Goal: Transaction & Acquisition: Purchase product/service

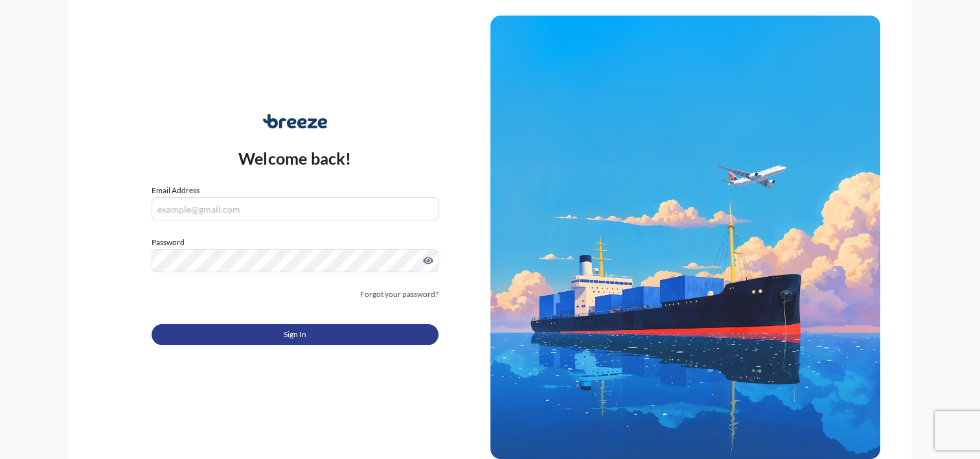
type input "[PERSON_NAME][EMAIL_ADDRESS][DOMAIN_NAME]"
click at [222, 336] on button "Sign In" at bounding box center [295, 334] width 286 height 21
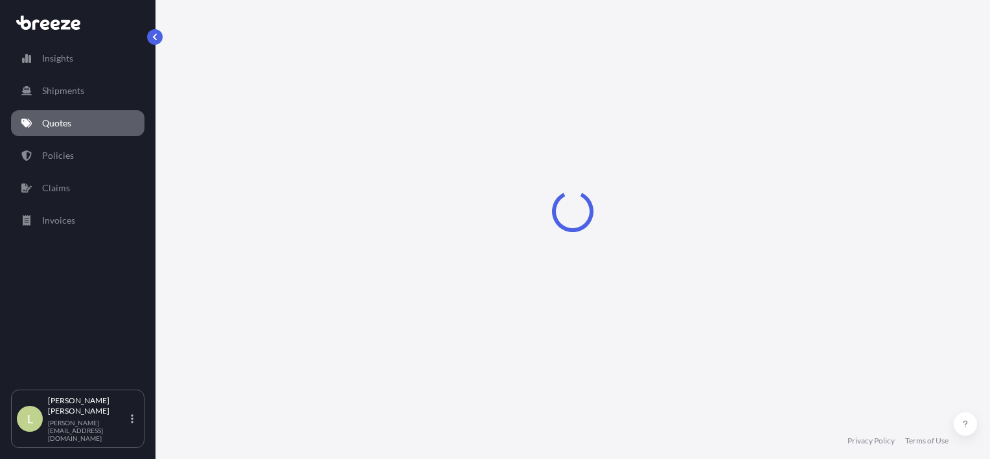
select select "Sea"
select select "1"
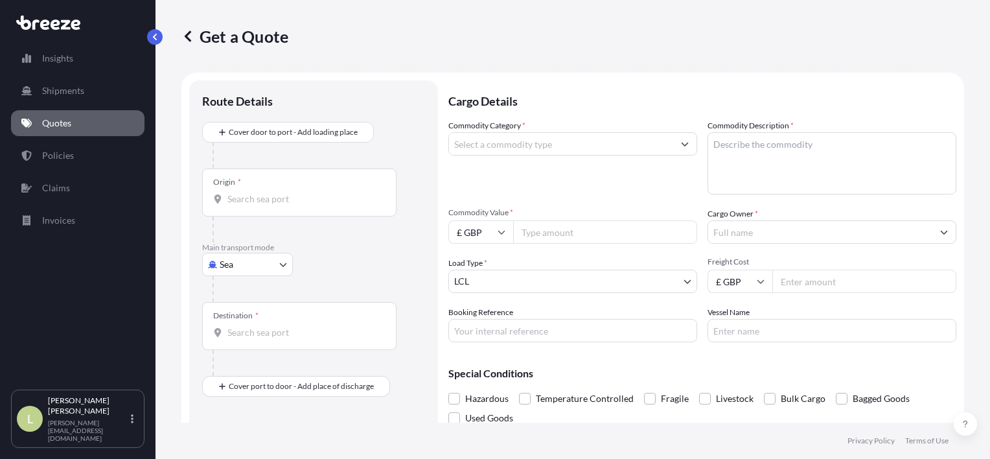
scroll to position [21, 0]
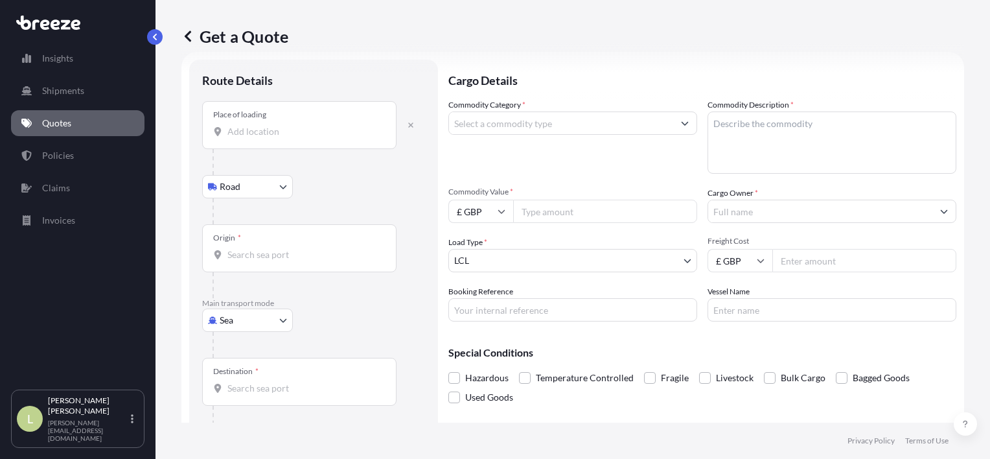
click at [311, 134] on input "Place of loading" at bounding box center [303, 131] width 153 height 13
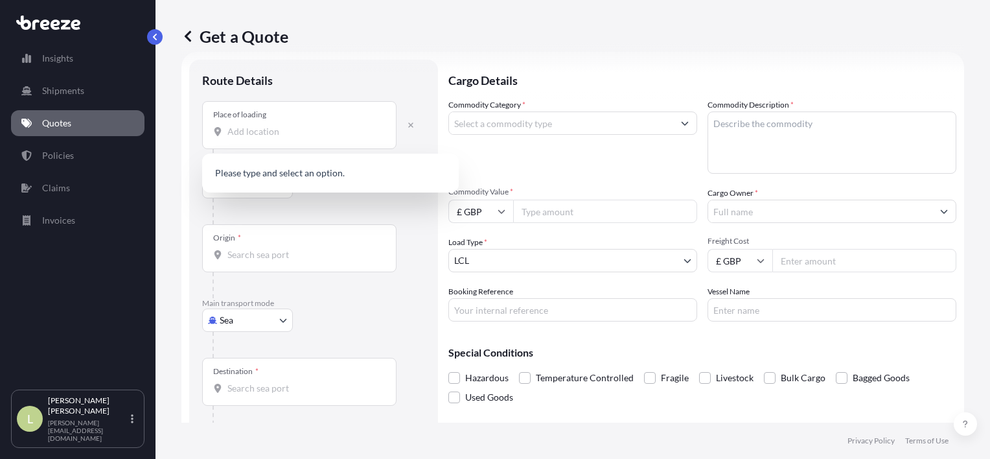
click at [246, 244] on div "Origin *" at bounding box center [299, 248] width 194 height 48
click at [246, 248] on input "Origin *" at bounding box center [303, 254] width 153 height 13
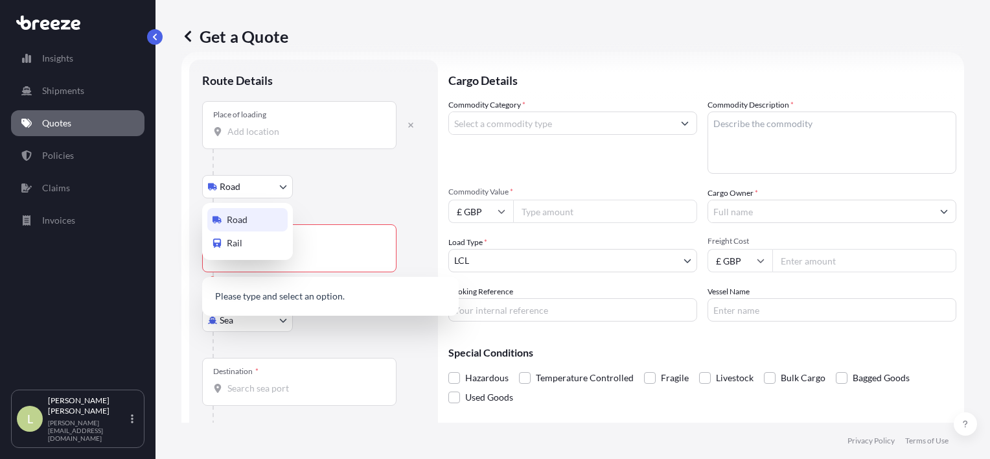
click at [250, 184] on body "0 options available. 0 options available. Insights Shipments Quotes Policies Cl…" at bounding box center [495, 229] width 990 height 459
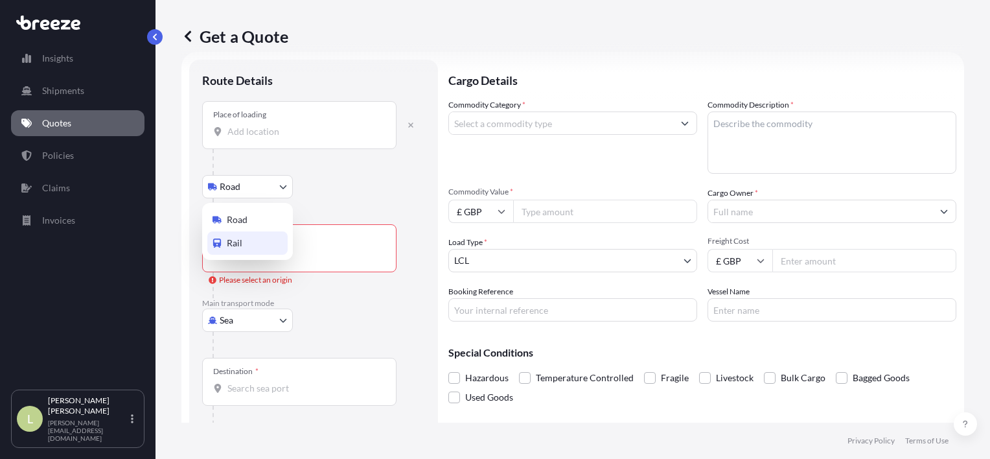
click at [249, 244] on div "Rail" at bounding box center [247, 242] width 80 height 23
select select "Rail"
click at [269, 134] on input "Place of loading" at bounding box center [303, 131] width 153 height 13
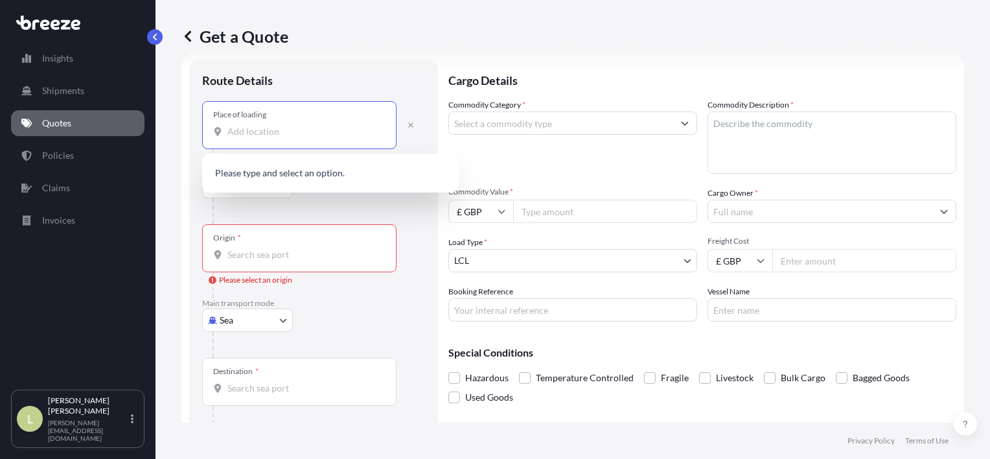
click at [269, 134] on input "Place of loading" at bounding box center [303, 131] width 153 height 13
click at [312, 249] on input "Origin * Please select an origin" at bounding box center [303, 254] width 153 height 13
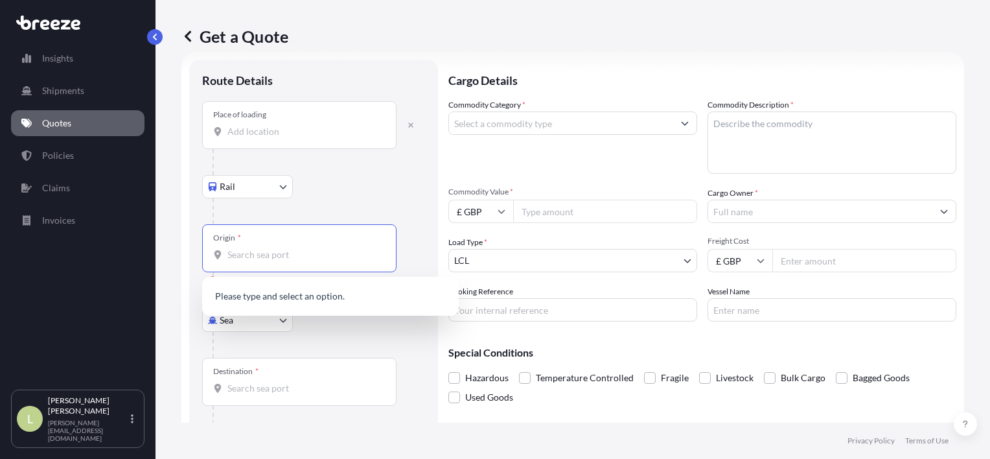
click at [303, 255] on input "Origin * Please select an origin" at bounding box center [303, 254] width 153 height 13
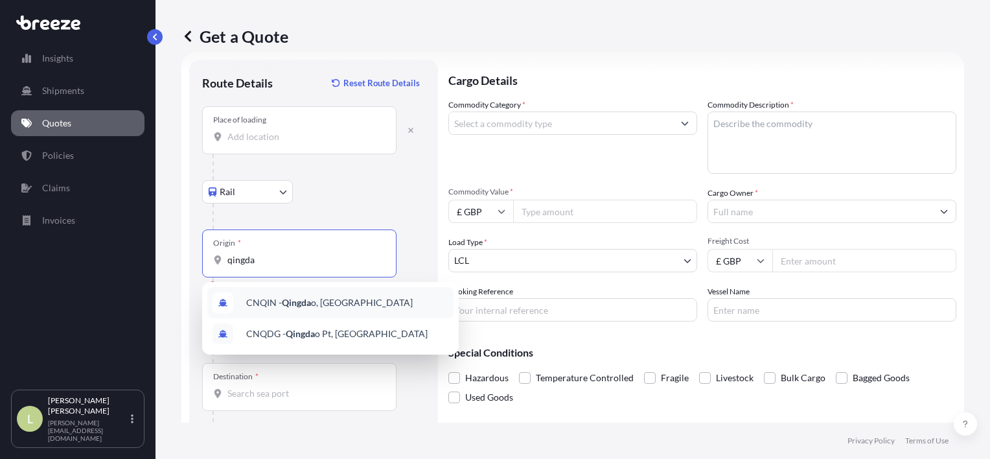
click at [348, 293] on div "CNQIN - Qingda o, [GEOGRAPHIC_DATA]" at bounding box center [330, 302] width 246 height 31
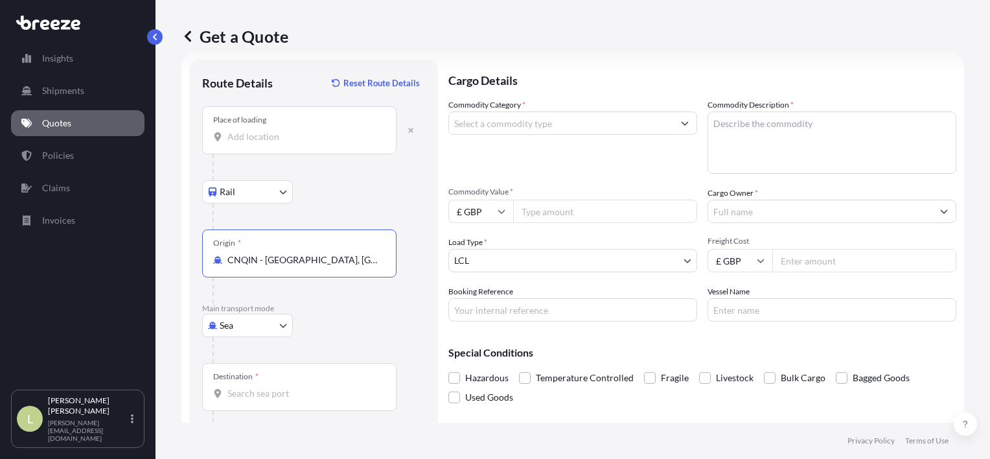
click at [337, 263] on input "CNQIN - [GEOGRAPHIC_DATA], [GEOGRAPHIC_DATA]" at bounding box center [303, 259] width 153 height 13
drag, startPoint x: 337, startPoint y: 263, endPoint x: 182, endPoint y: 259, distance: 155.5
click at [183, 259] on form "Route Details Reset Route Details Place of loading Rail Road Rail Origin * CNQI…" at bounding box center [572, 265] width 782 height 426
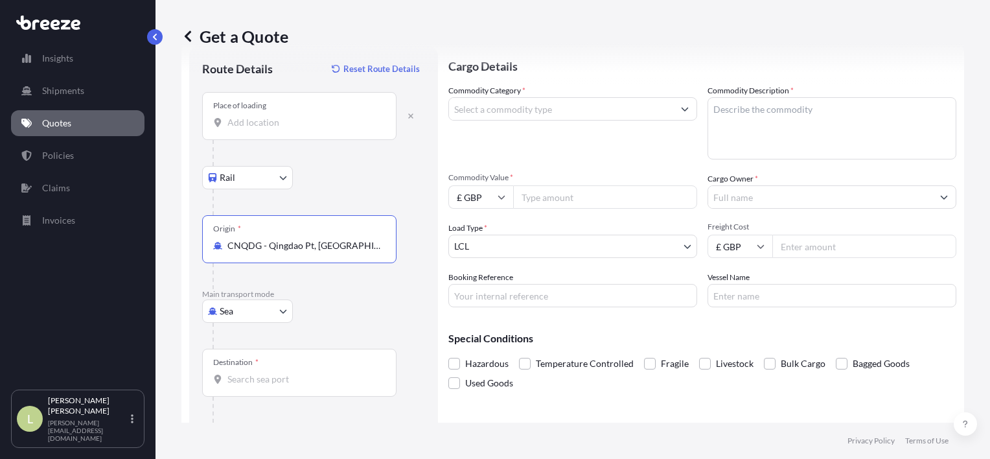
scroll to position [65, 0]
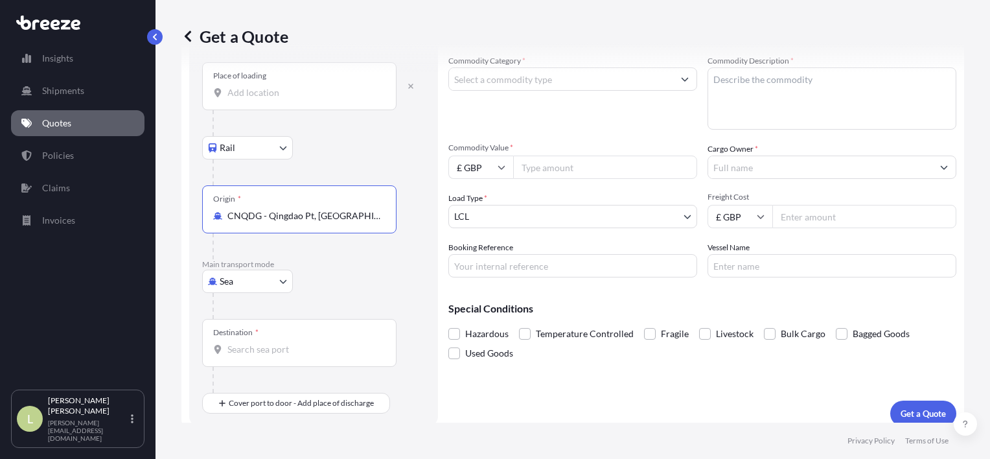
type input "CNQDG - Qingdao Pt, [GEOGRAPHIC_DATA]"
click at [316, 354] on input "Destination *" at bounding box center [303, 349] width 153 height 13
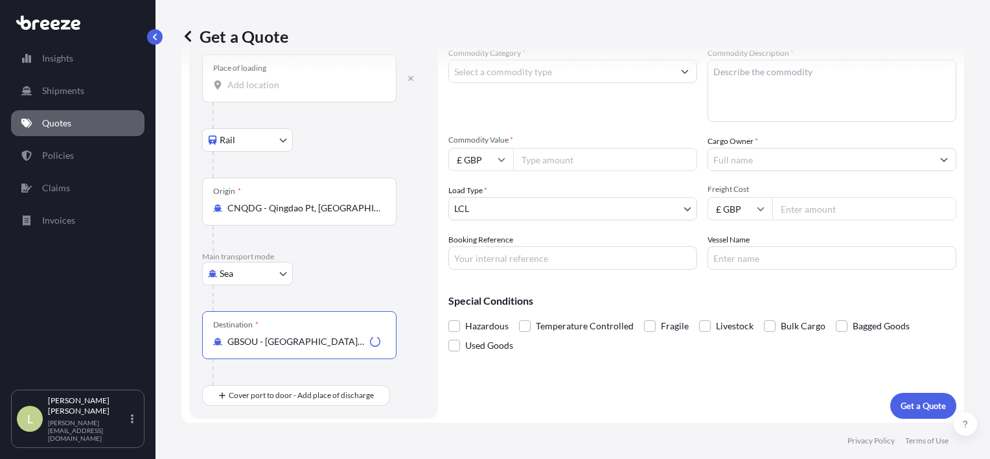
scroll to position [75, 0]
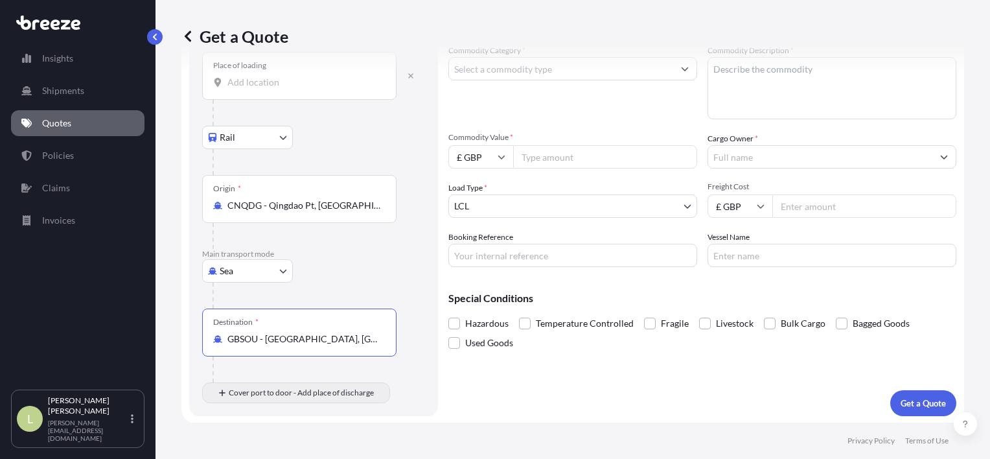
type input "GBSOU - [GEOGRAPHIC_DATA], [GEOGRAPHIC_DATA]"
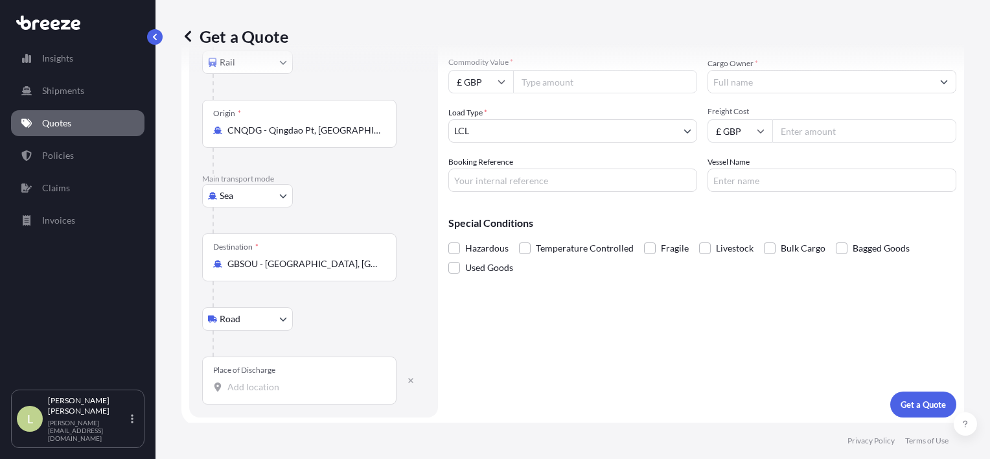
scroll to position [152, 0]
click at [308, 379] on input "Place of Discharge" at bounding box center [303, 385] width 153 height 13
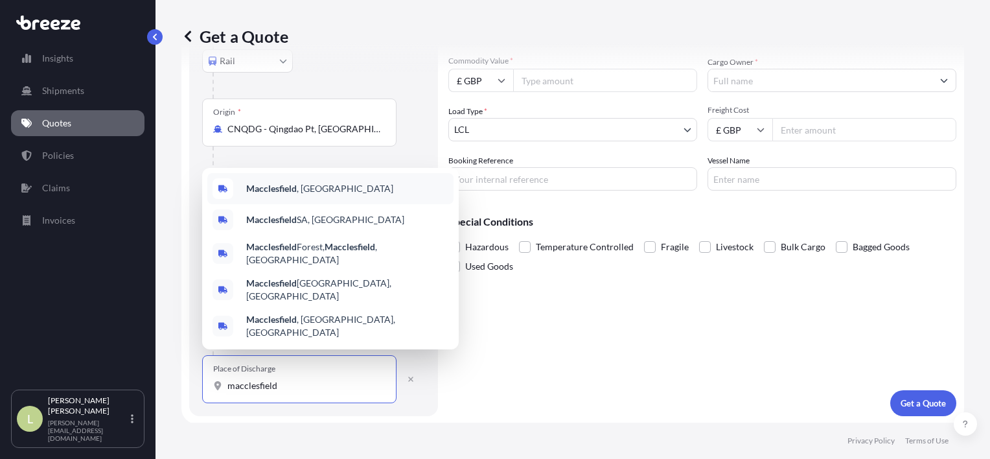
click at [303, 195] on span "Macclesfield , [GEOGRAPHIC_DATA]" at bounding box center [319, 188] width 147 height 13
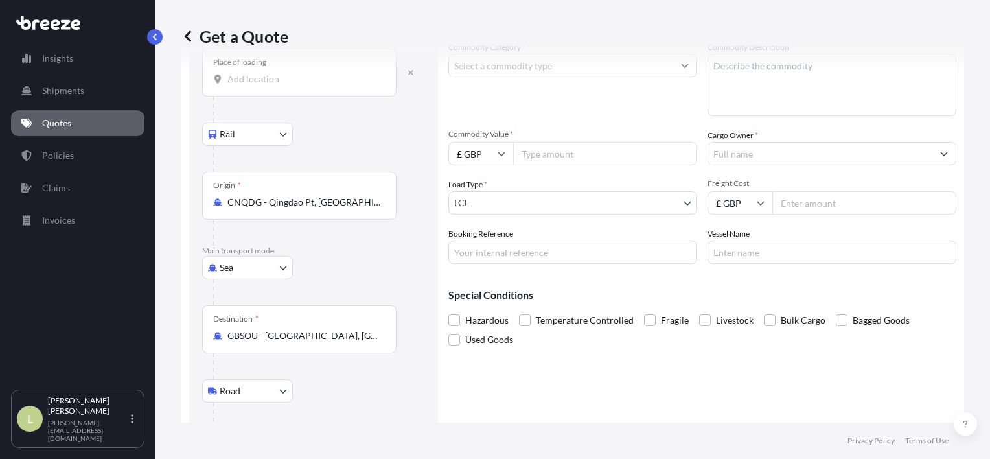
scroll to position [0, 0]
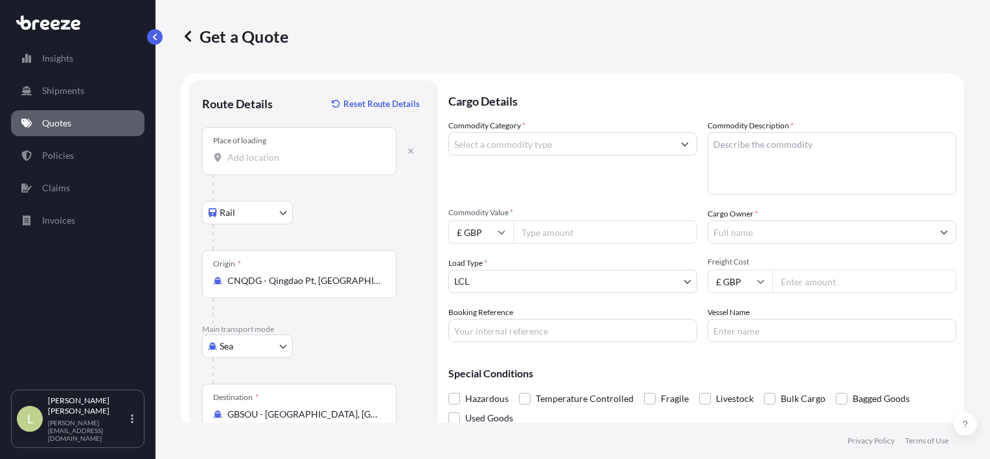
type input "Macclesfield, [GEOGRAPHIC_DATA]"
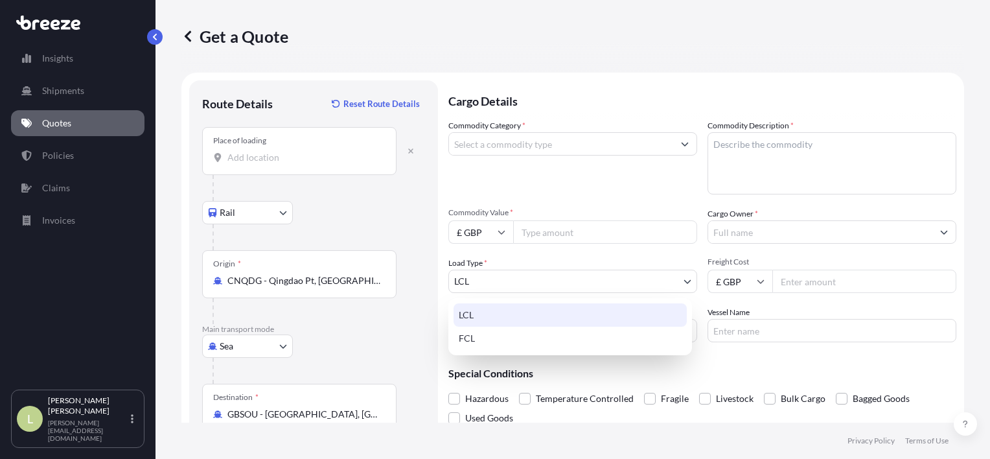
click at [573, 277] on body "0 options available. 5 options available. Insights Shipments Quotes Policies Cl…" at bounding box center [495, 229] width 990 height 459
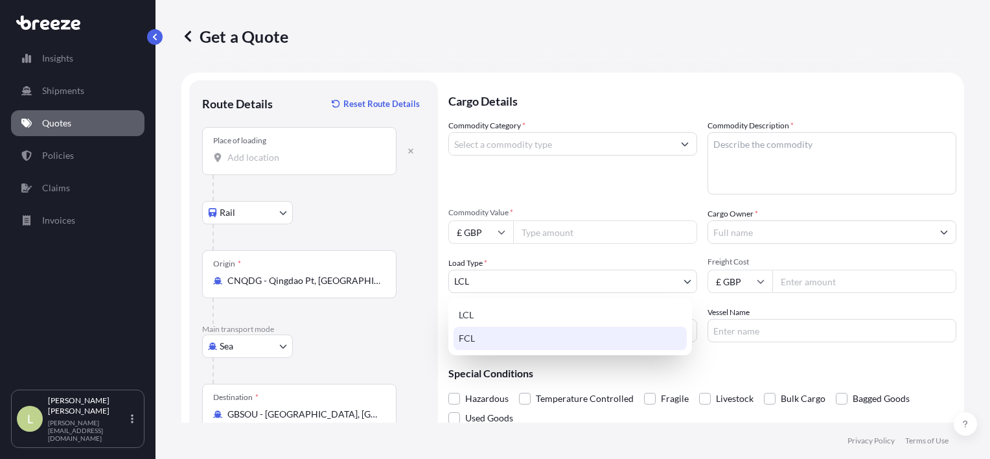
click at [556, 334] on div "FCL" at bounding box center [569, 337] width 233 height 23
select select "2"
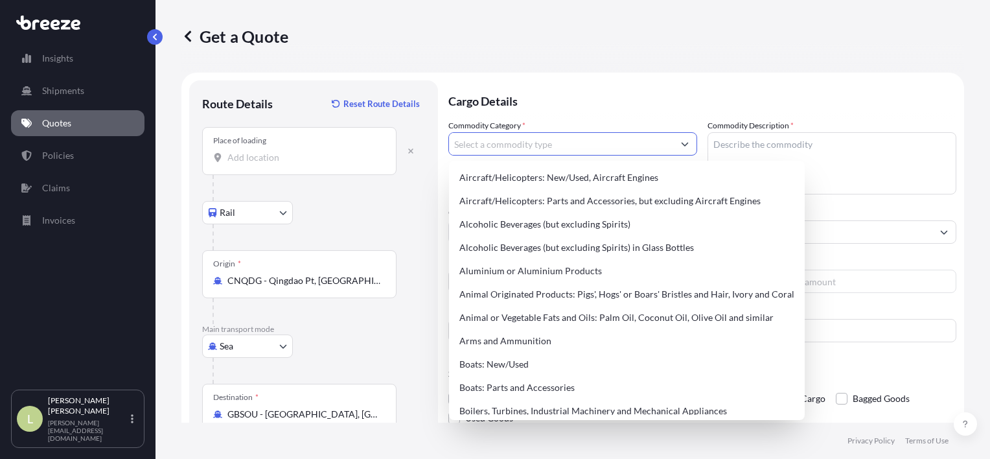
click at [596, 148] on input "Commodity Category *" at bounding box center [561, 143] width 224 height 23
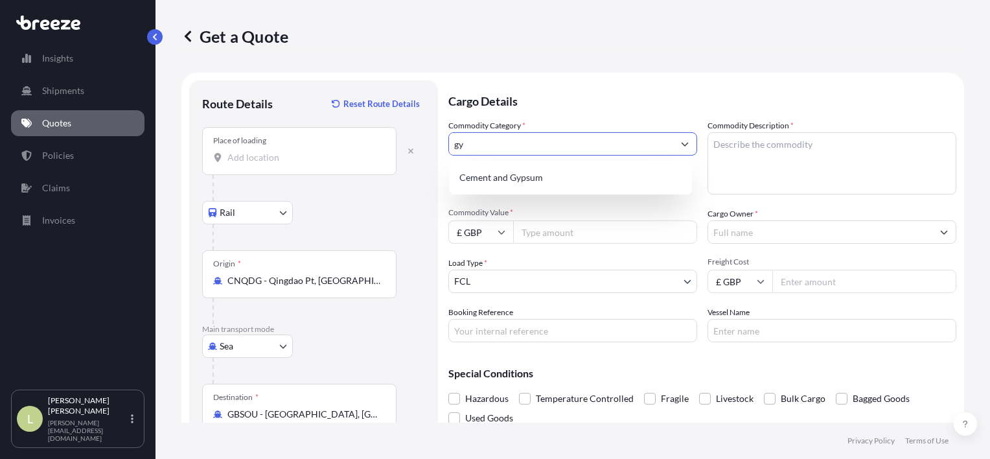
type input "g"
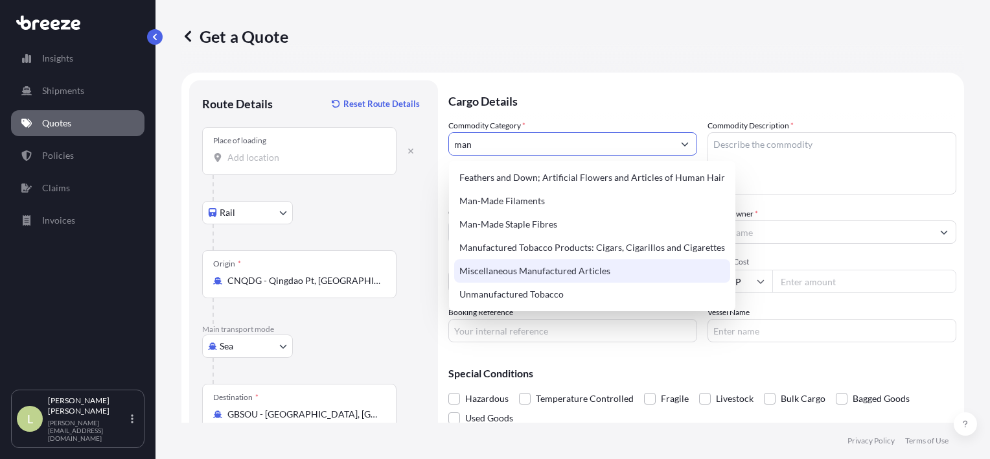
click at [590, 268] on div "Miscellaneous Manufactured Articles" at bounding box center [592, 270] width 276 height 23
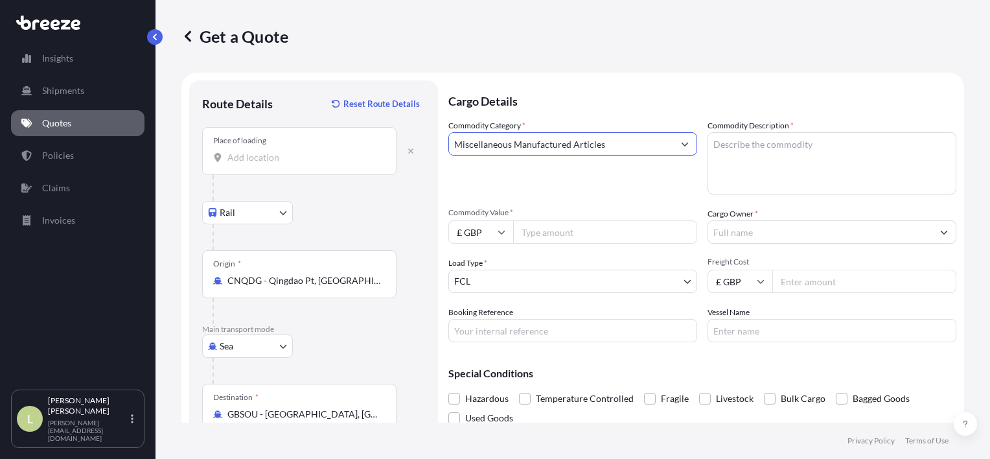
type input "Miscellaneous Manufactured Articles"
click at [772, 157] on textarea "Commodity Description *" at bounding box center [831, 163] width 249 height 62
type textarea "GYM / EXCERCISE EQUIPMENT"
click at [764, 238] on input "Cargo Owner *" at bounding box center [820, 231] width 224 height 23
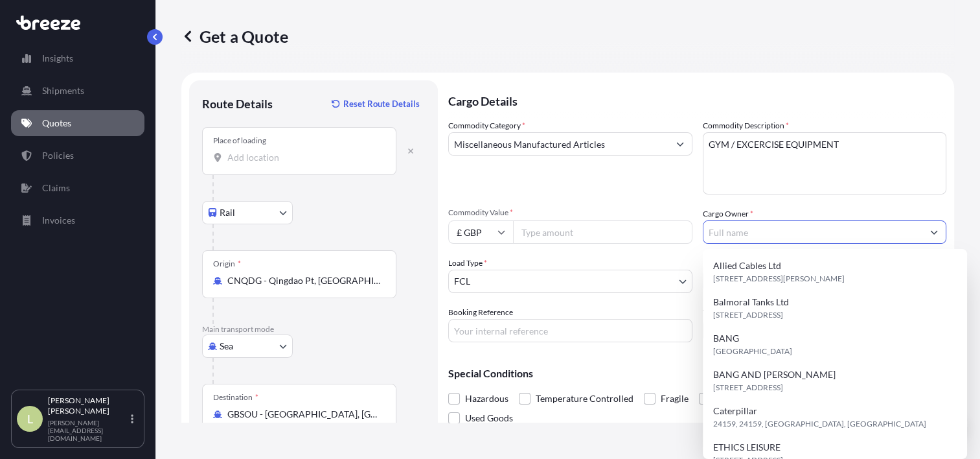
paste input "ETHICS LEISURE LTD"
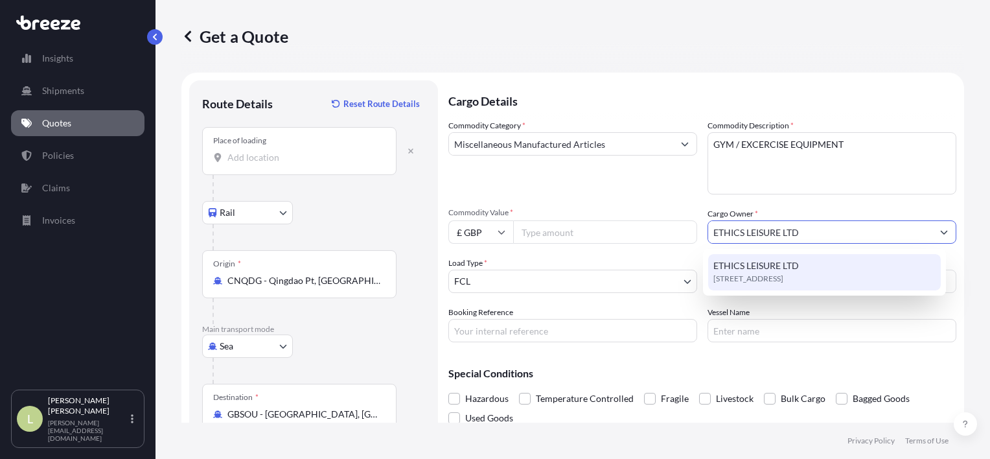
click at [827, 236] on input "ETHICS LEISURE LTD" at bounding box center [820, 231] width 224 height 23
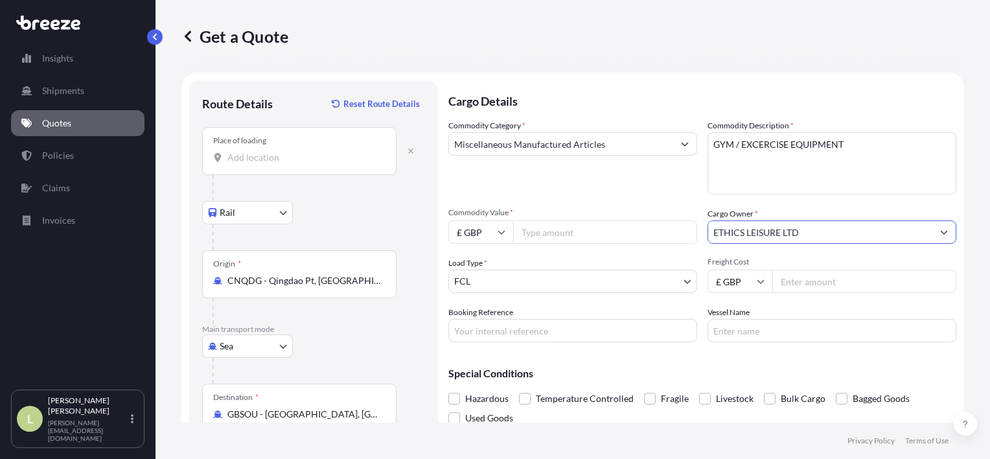
type input "ETHICS LEISURE LTD"
click at [795, 279] on input "Freight Cost" at bounding box center [864, 280] width 184 height 23
click at [838, 288] on input "Freight Cost" at bounding box center [864, 280] width 184 height 23
type input "3195"
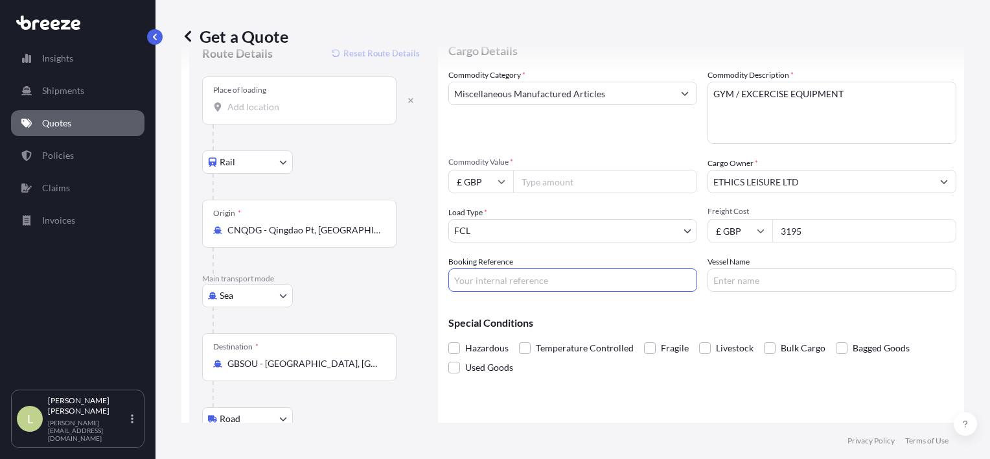
scroll to position [130, 0]
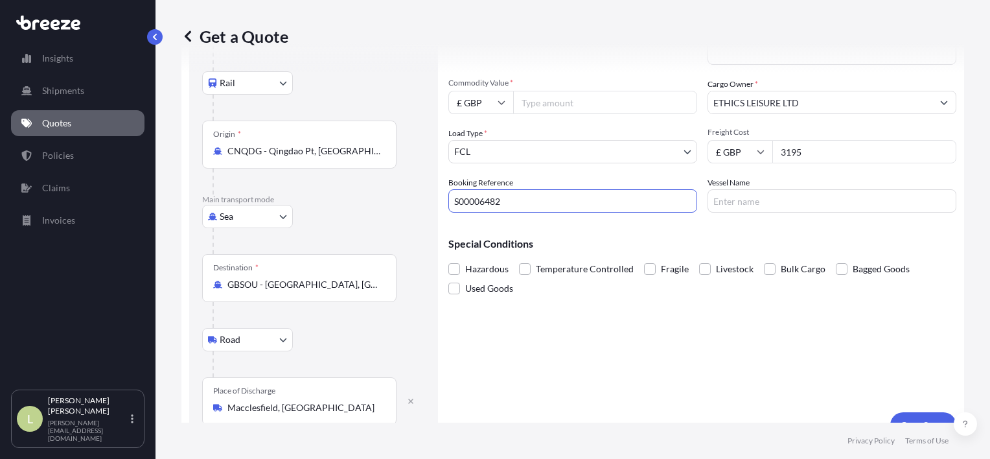
type input "S00006482"
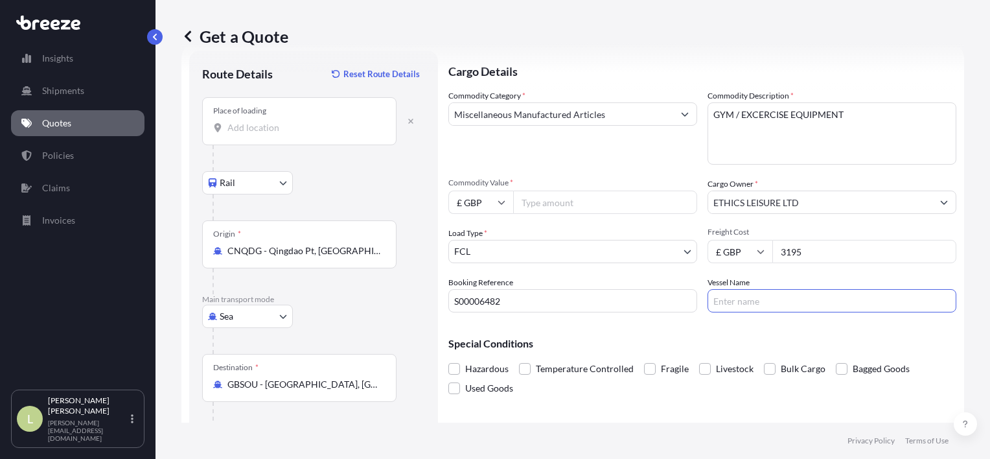
scroll to position [0, 0]
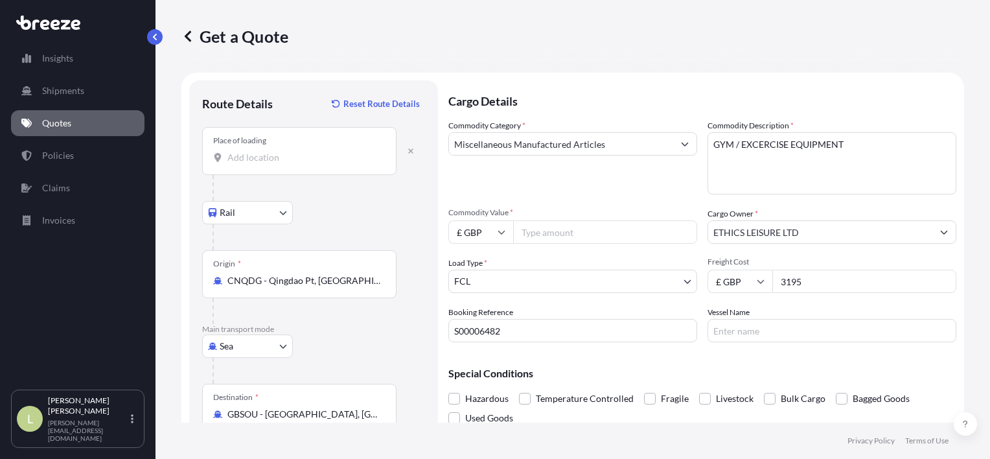
click at [603, 233] on input "Commodity Value *" at bounding box center [605, 231] width 184 height 23
click at [622, 279] on body "Insights Shipments Quotes Policies Claims Invoices L Lesley Dee [EMAIL_ADDRESS]…" at bounding box center [495, 229] width 990 height 459
click at [505, 230] on input "£ GBP" at bounding box center [480, 231] width 65 height 23
click at [482, 319] on div "$ USD" at bounding box center [480, 322] width 54 height 25
type input "$ USD"
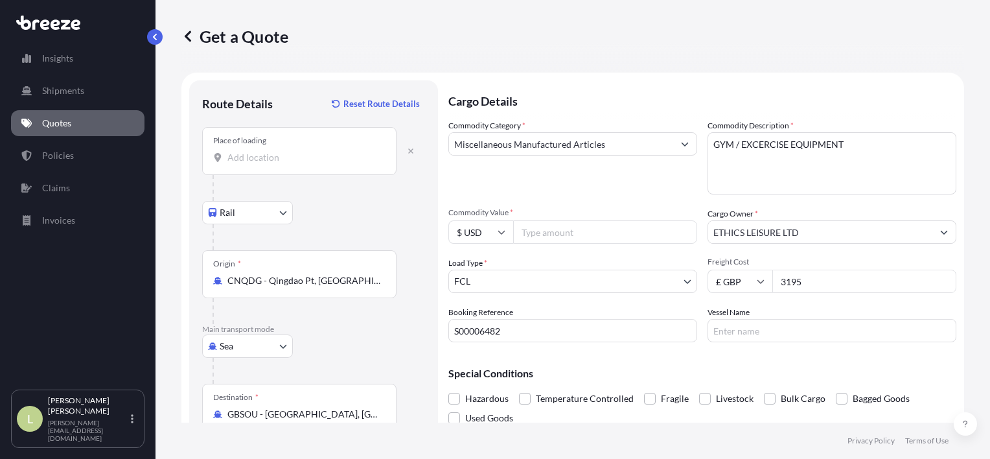
click at [577, 233] on input "Commodity Value *" at bounding box center [605, 231] width 184 height 23
type input "38042.80"
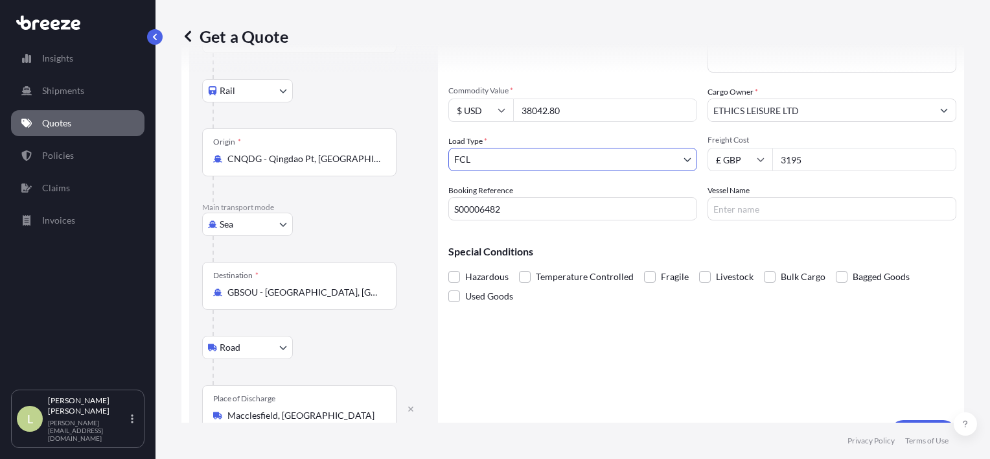
scroll to position [152, 0]
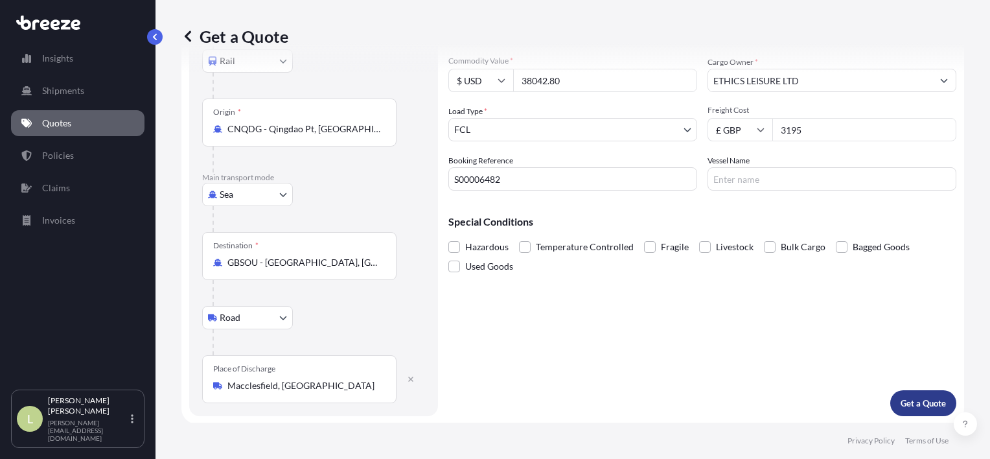
click at [906, 407] on p "Get a Quote" at bounding box center [922, 402] width 45 height 13
click at [911, 404] on p "Get a Quote" at bounding box center [922, 402] width 45 height 13
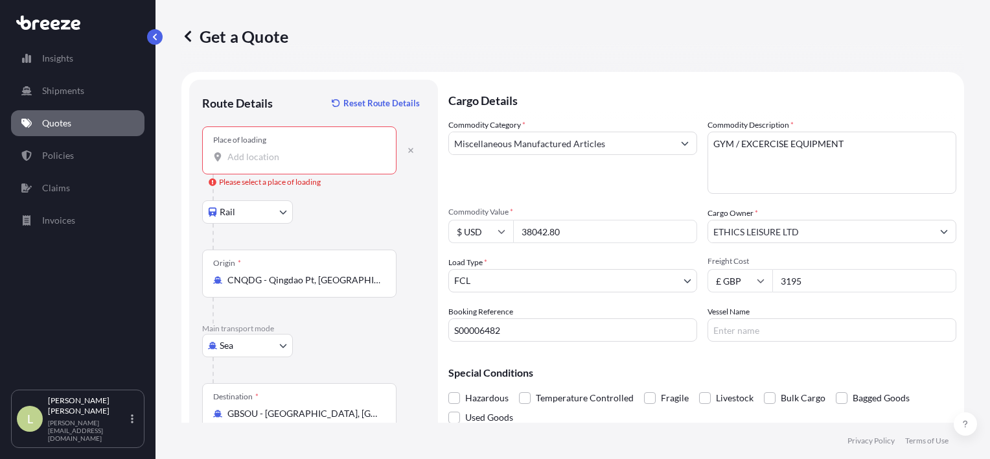
scroll to position [0, 0]
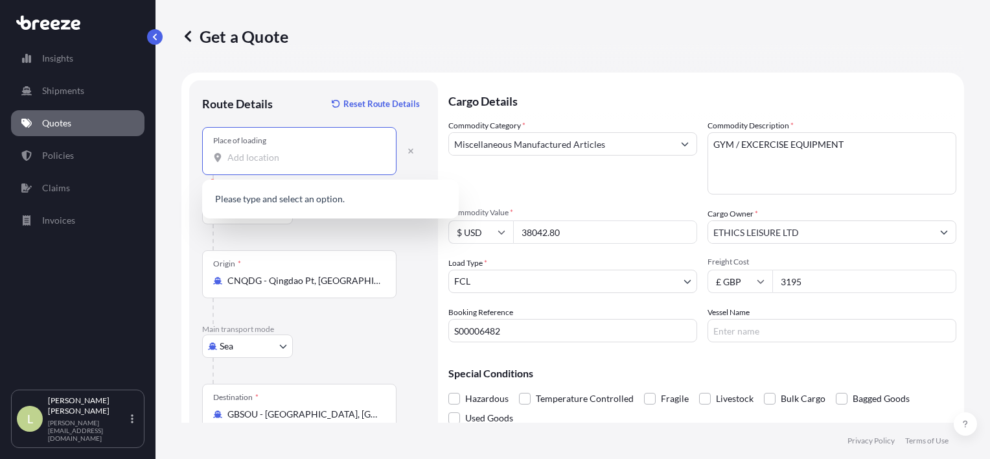
click at [334, 155] on input "Place of loading Please select a place of loading" at bounding box center [303, 157] width 153 height 13
click at [329, 199] on p "Please type and select an option." at bounding box center [330, 199] width 246 height 29
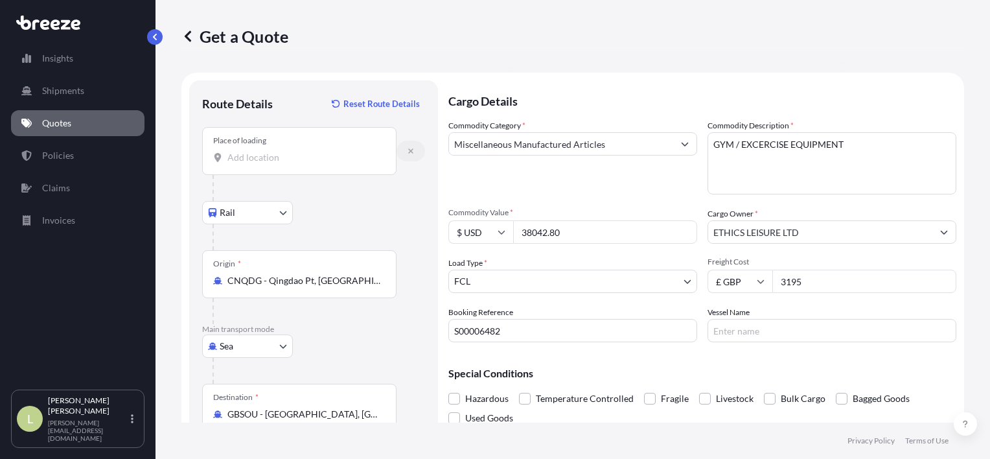
click at [409, 153] on icon "button" at bounding box center [411, 151] width 8 height 8
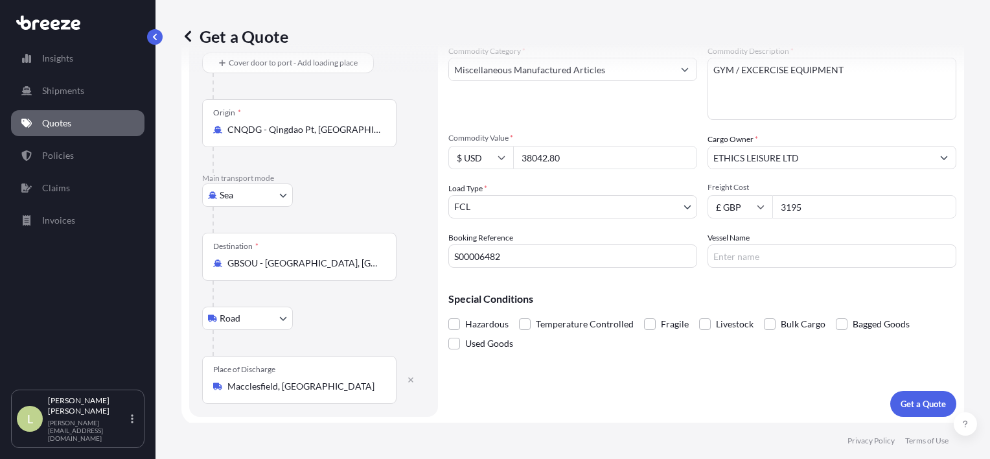
scroll to position [75, 0]
click at [911, 403] on p "Get a Quote" at bounding box center [922, 402] width 45 height 13
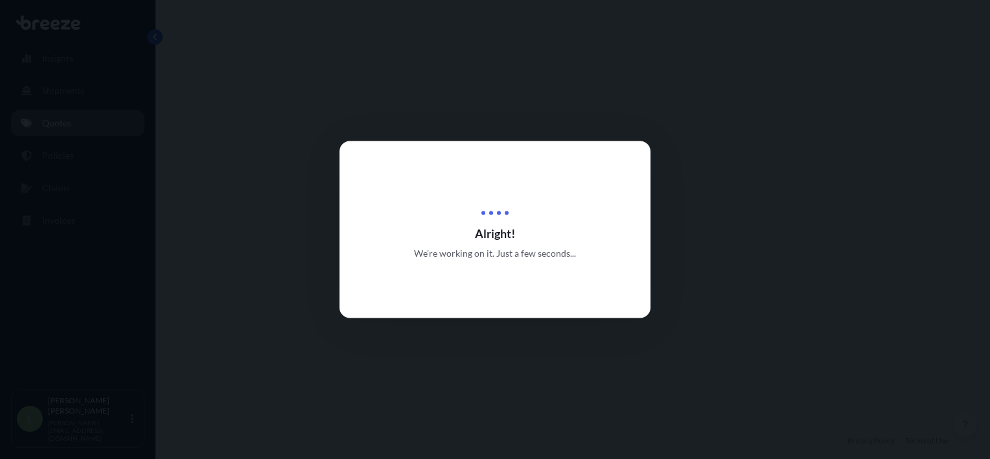
select select "Sea"
select select "Road"
select select "2"
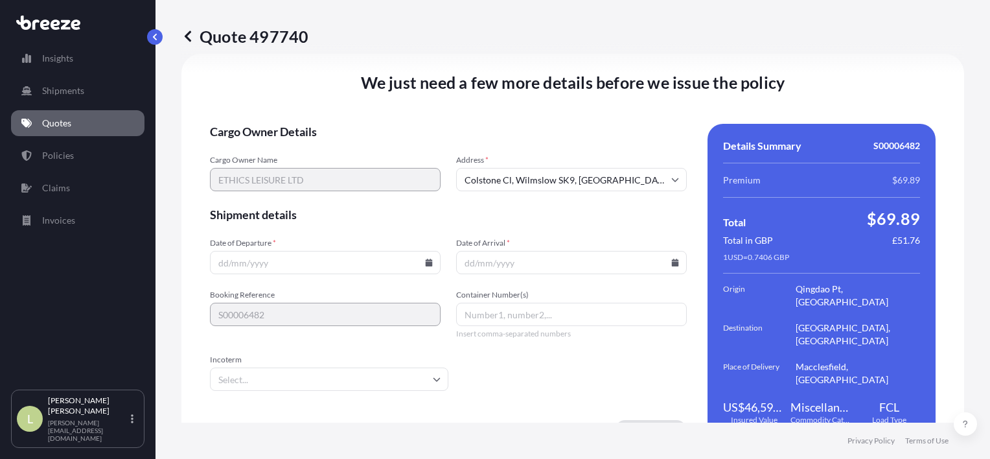
scroll to position [1699, 0]
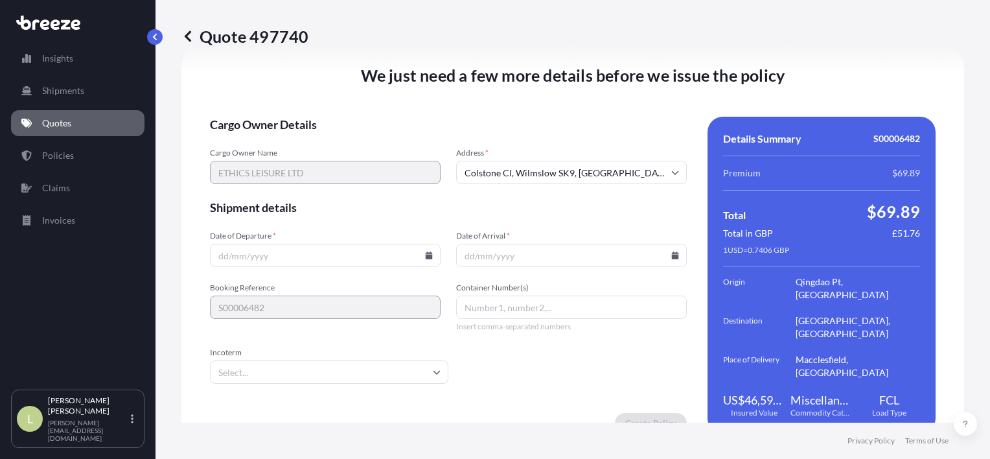
click at [258, 244] on input "Date of Departure *" at bounding box center [325, 255] width 231 height 23
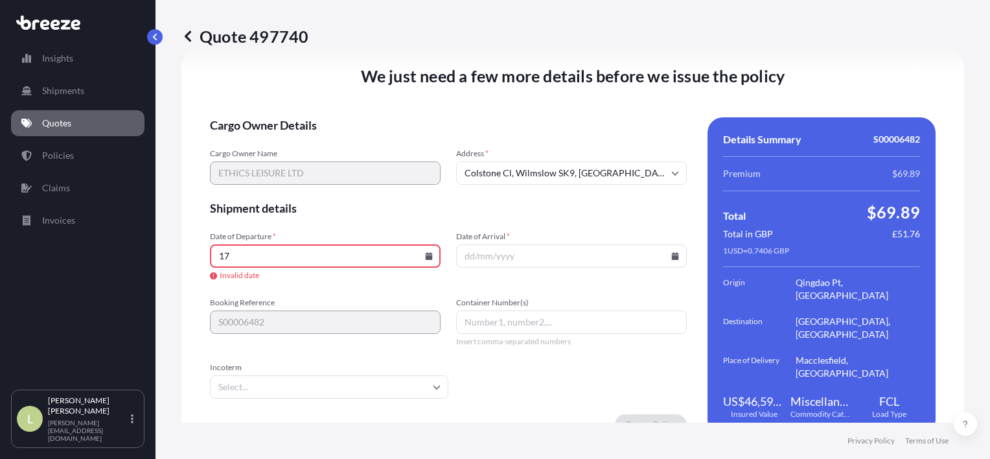
click at [425, 253] on icon at bounding box center [429, 256] width 8 height 8
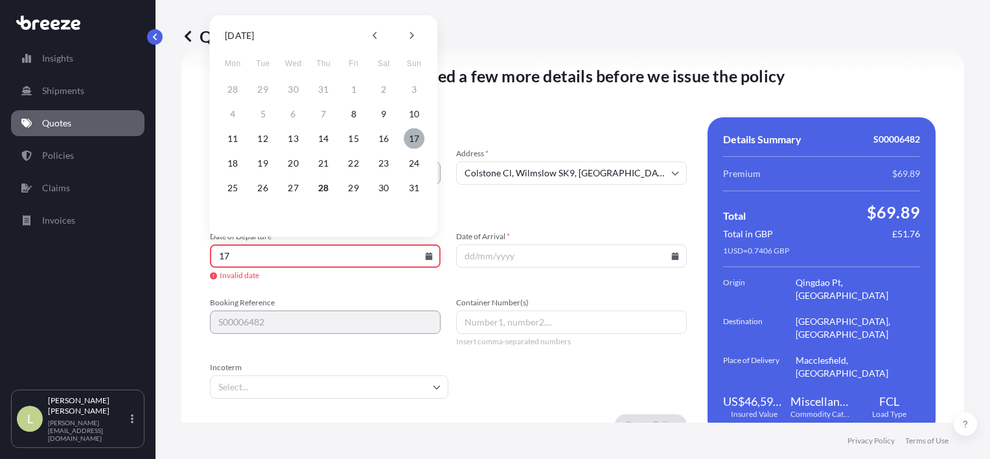
click at [419, 133] on button "17" at bounding box center [414, 138] width 21 height 21
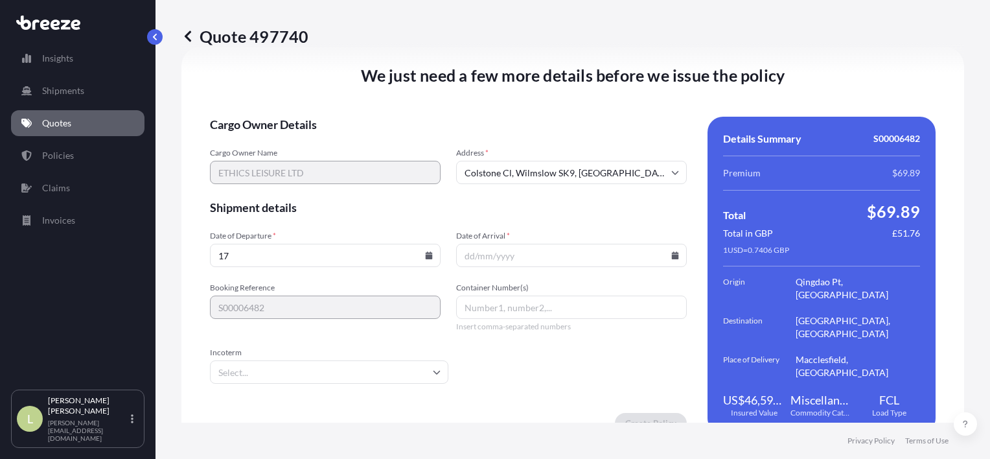
type input "[DATE]"
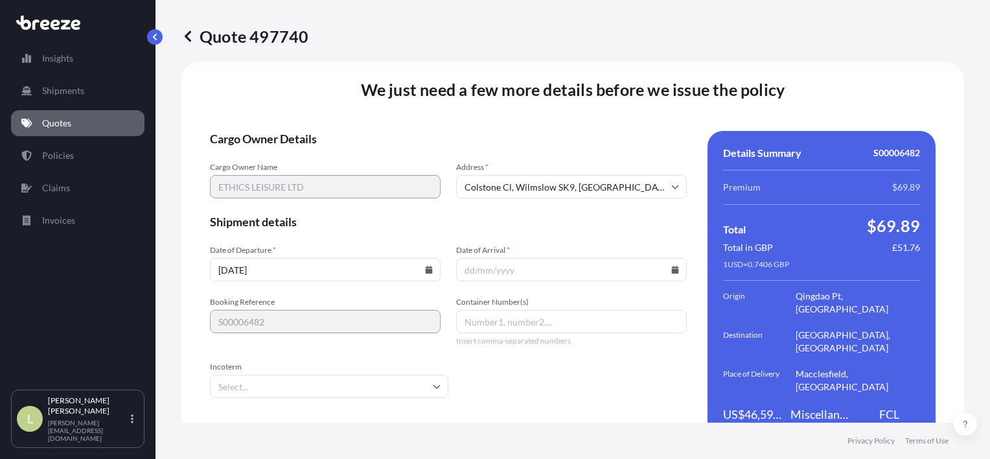
click at [595, 258] on input "Date of Arrival *" at bounding box center [571, 269] width 231 height 23
click at [672, 266] on icon at bounding box center [675, 270] width 7 height 8
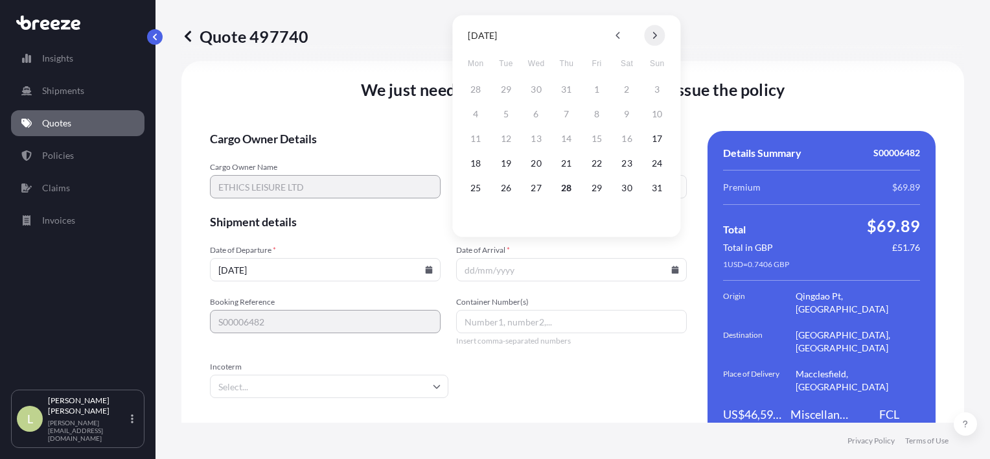
click at [657, 39] on button at bounding box center [654, 35] width 21 height 21
click at [570, 114] on button "9" at bounding box center [566, 114] width 21 height 21
type input "[DATE]"
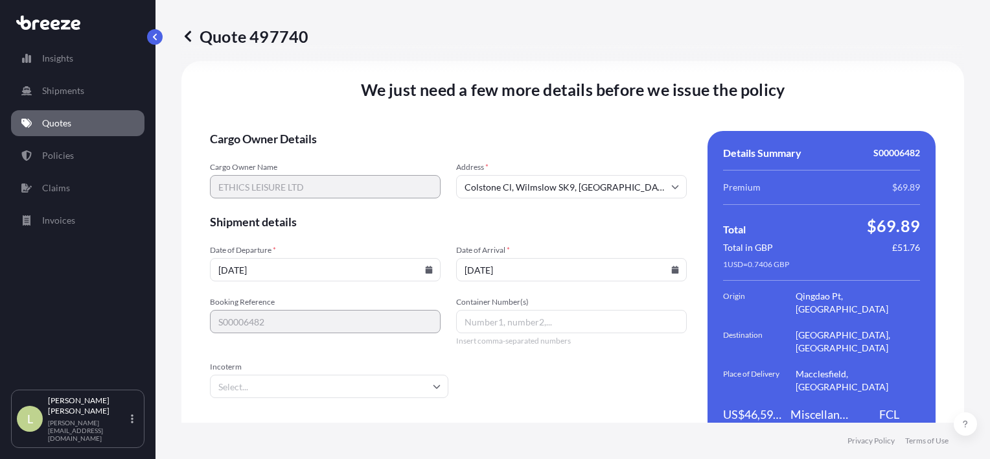
click at [601, 310] on input "Container Number(s)" at bounding box center [571, 321] width 231 height 23
paste input "ONEU2817784"
type input "ONEU2817784"
click at [345, 374] on input "Incoterm" at bounding box center [329, 385] width 238 height 23
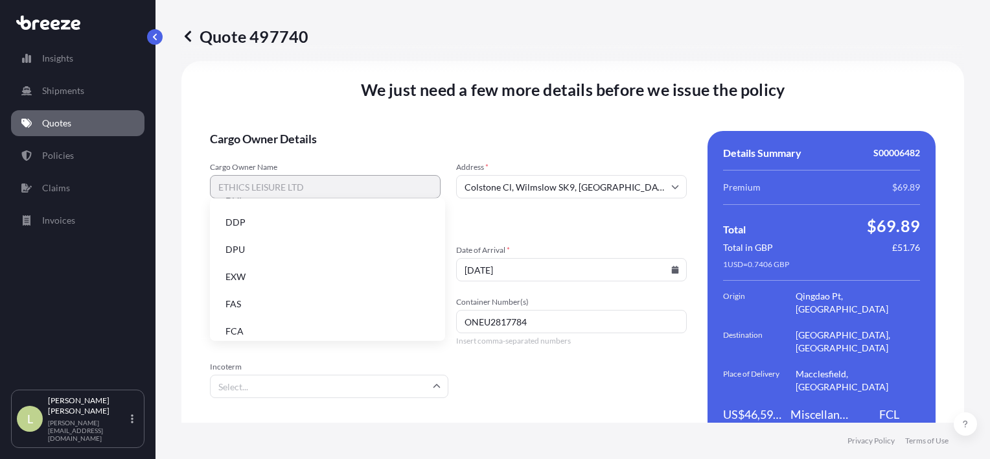
scroll to position [165, 0]
click at [306, 321] on li "FOB" at bounding box center [327, 323] width 225 height 25
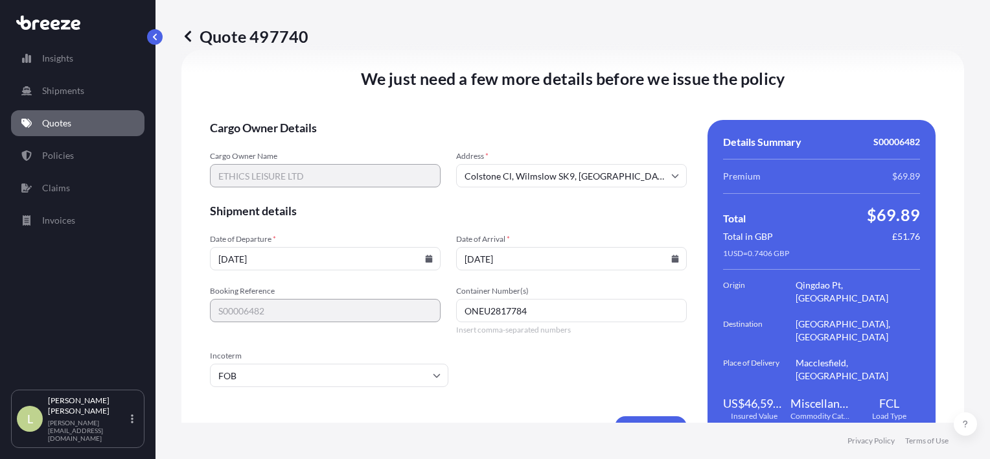
scroll to position [1699, 0]
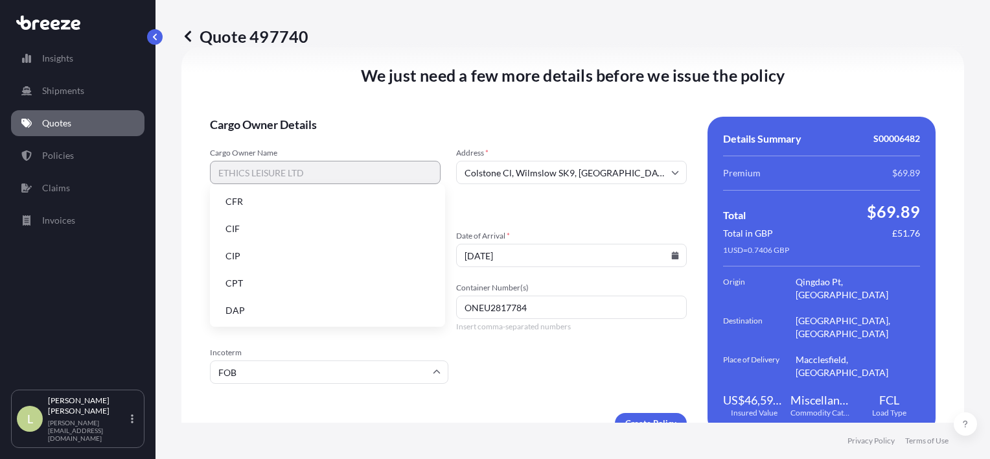
click at [372, 360] on input "FOB" at bounding box center [329, 371] width 238 height 23
click at [337, 262] on li "EXW" at bounding box center [327, 262] width 225 height 25
type input "EXW"
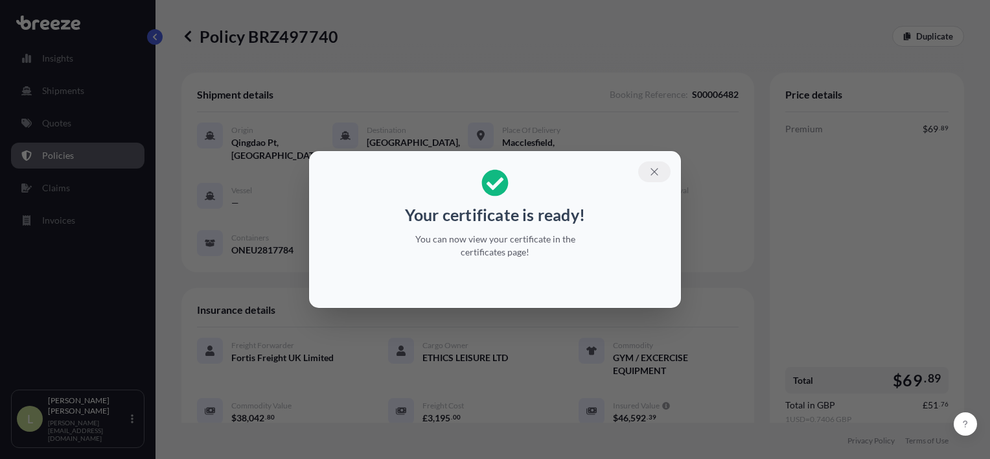
click at [656, 174] on icon "button" at bounding box center [654, 172] width 12 height 12
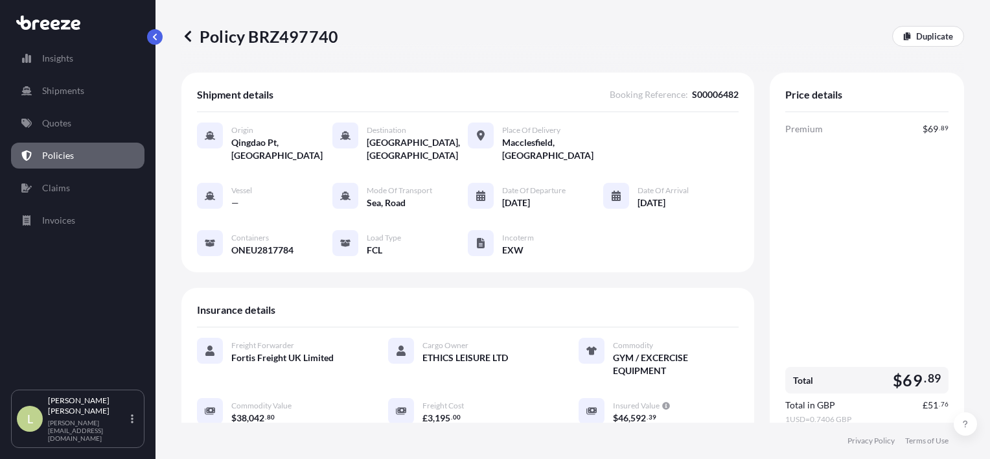
click at [77, 150] on link "Policies" at bounding box center [77, 156] width 133 height 26
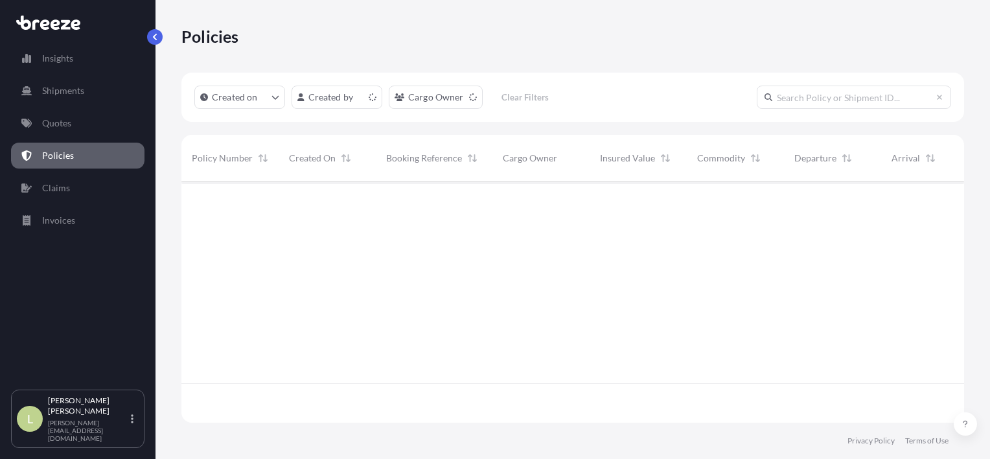
scroll to position [238, 772]
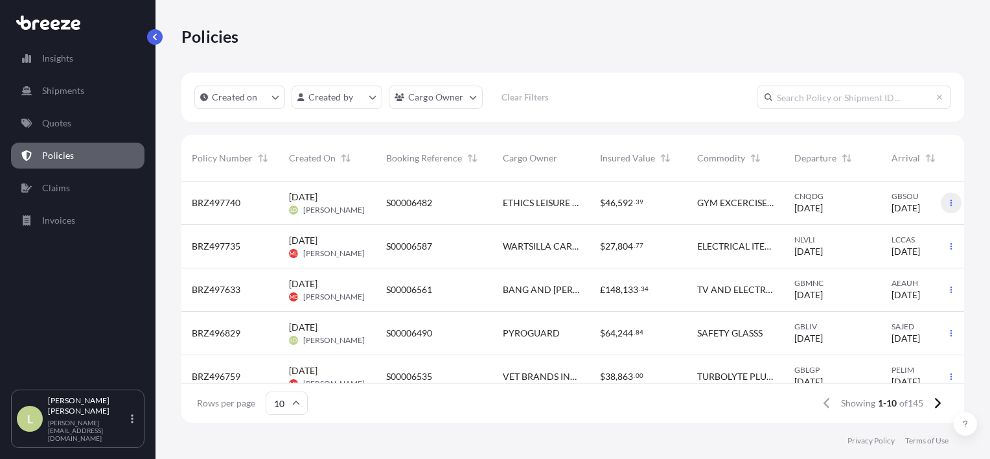
click at [947, 201] on icon "button" at bounding box center [951, 203] width 8 height 8
click at [218, 200] on span "BRZ497740" at bounding box center [216, 202] width 49 height 13
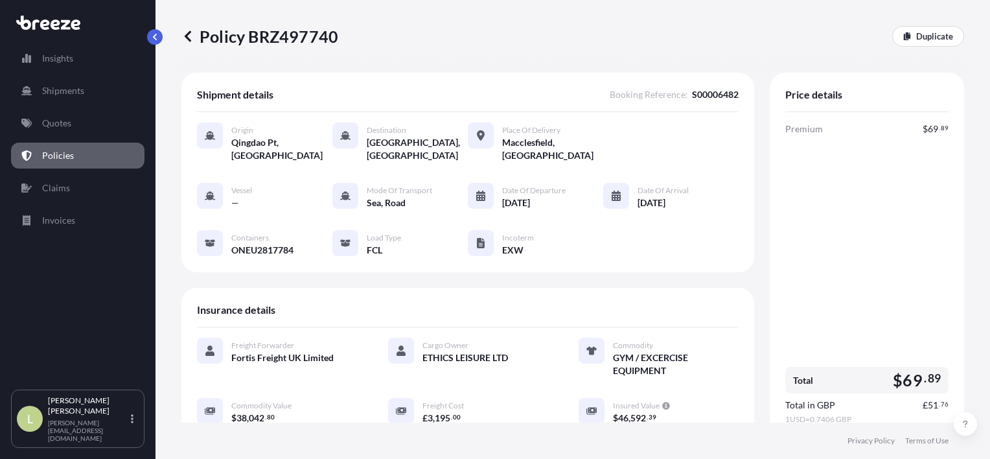
click at [282, 33] on p "Policy BRZ497740" at bounding box center [259, 36] width 157 height 21
copy p "BRZ497740"
click at [916, 33] on p "Duplicate" at bounding box center [934, 36] width 37 height 13
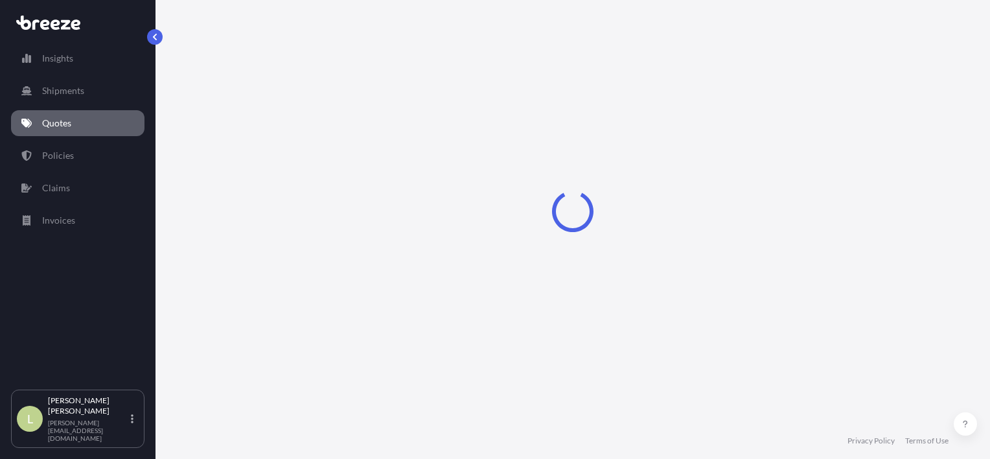
select select "Sea"
select select "Road"
select select "2"
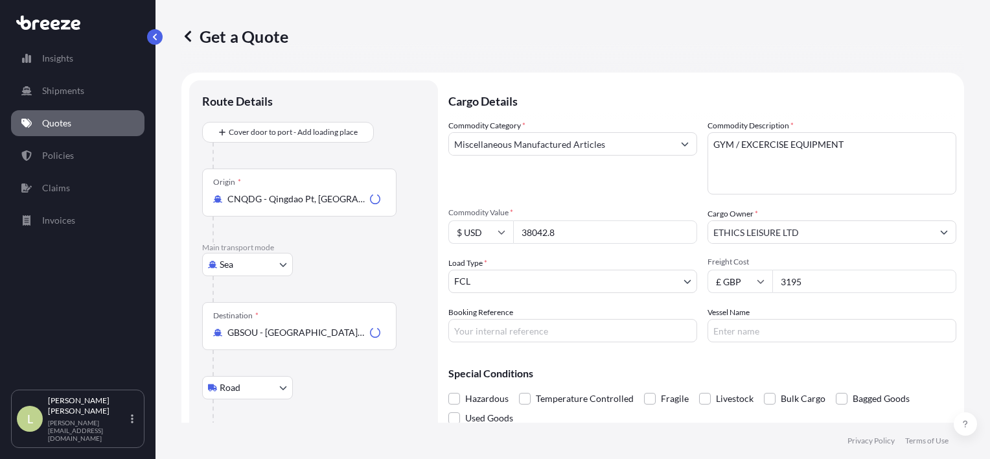
scroll to position [21, 0]
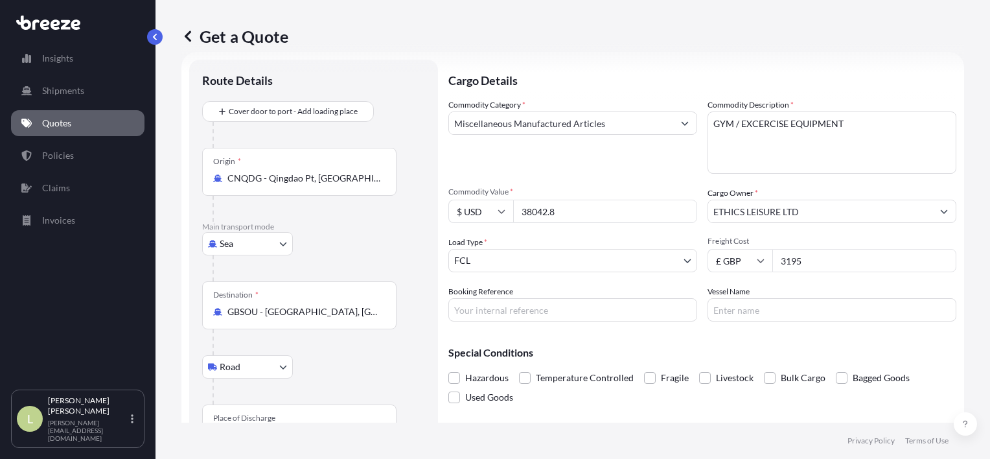
click at [564, 311] on input "Booking Reference" at bounding box center [572, 309] width 249 height 23
type input "s"
type input "S00006482"
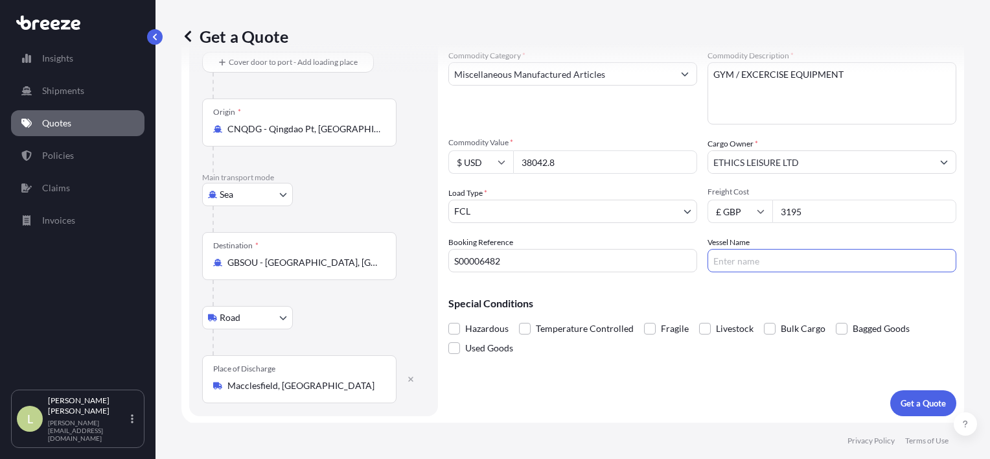
scroll to position [70, 0]
click at [922, 409] on button "Get a Quote" at bounding box center [923, 403] width 66 height 26
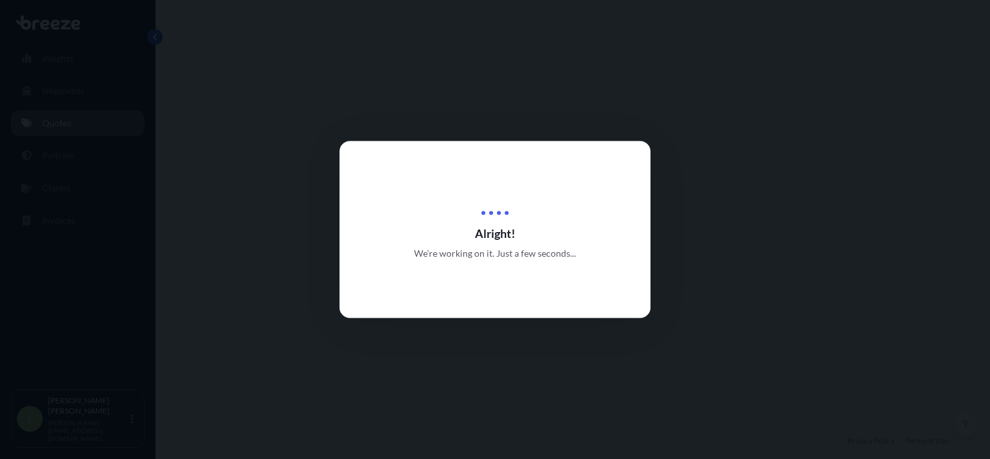
select select "Sea"
select select "Road"
select select "2"
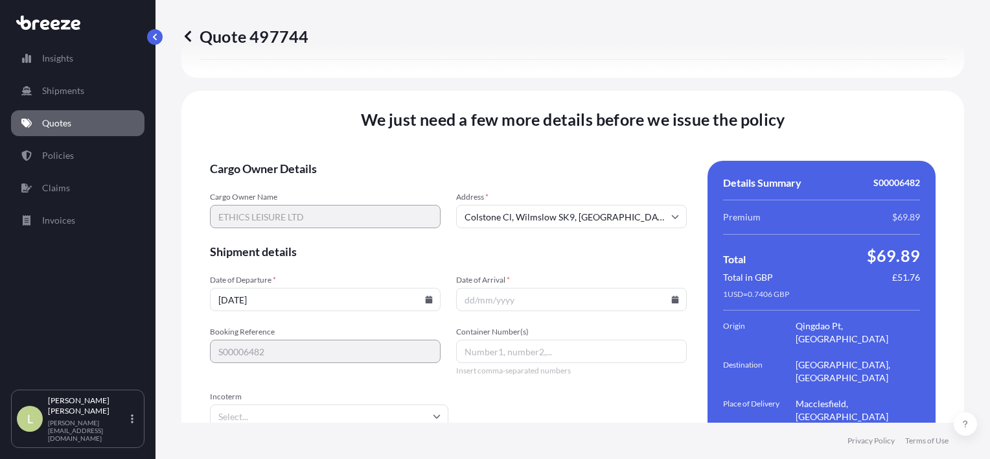
scroll to position [1678, 0]
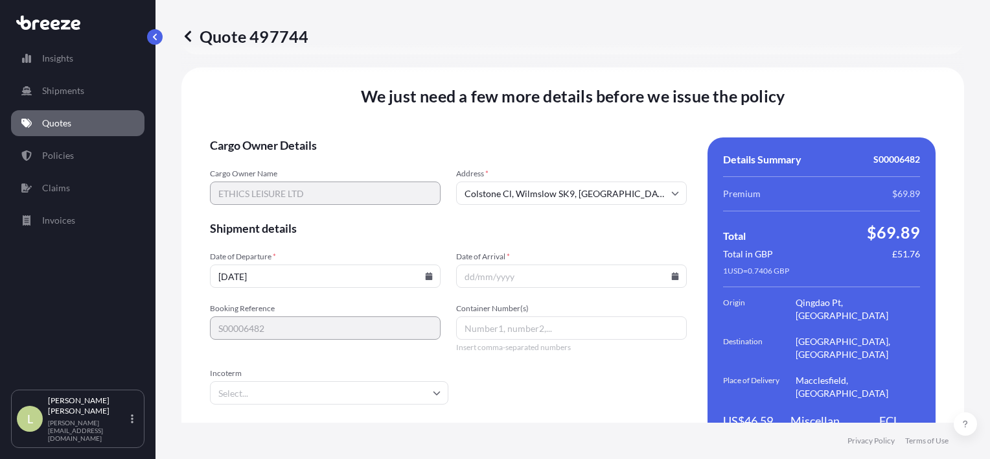
click at [672, 272] on icon at bounding box center [675, 276] width 7 height 8
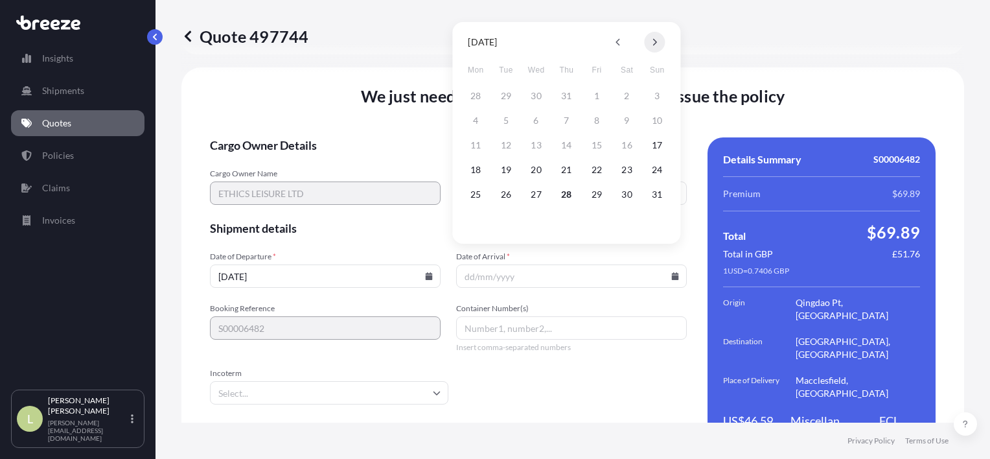
click at [656, 40] on icon at bounding box center [654, 42] width 5 height 8
click at [624, 171] on button "23" at bounding box center [627, 169] width 21 height 21
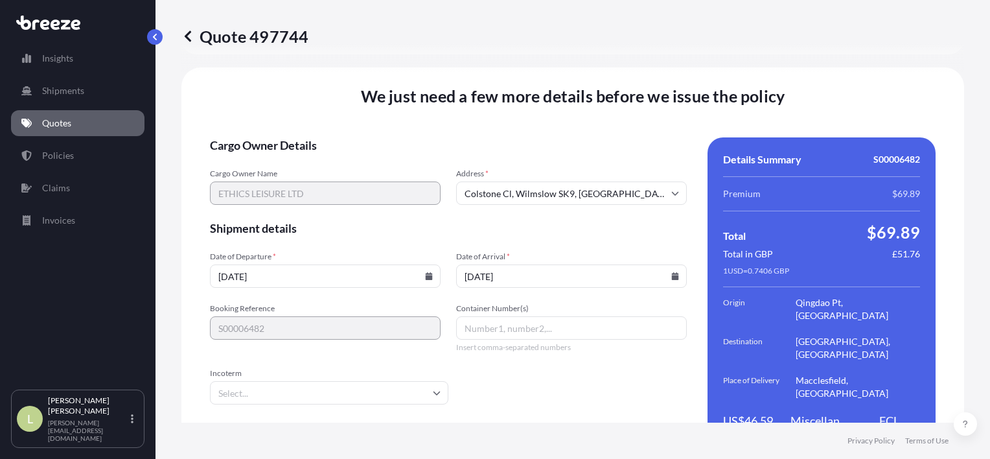
click at [672, 272] on icon at bounding box center [675, 276] width 7 height 8
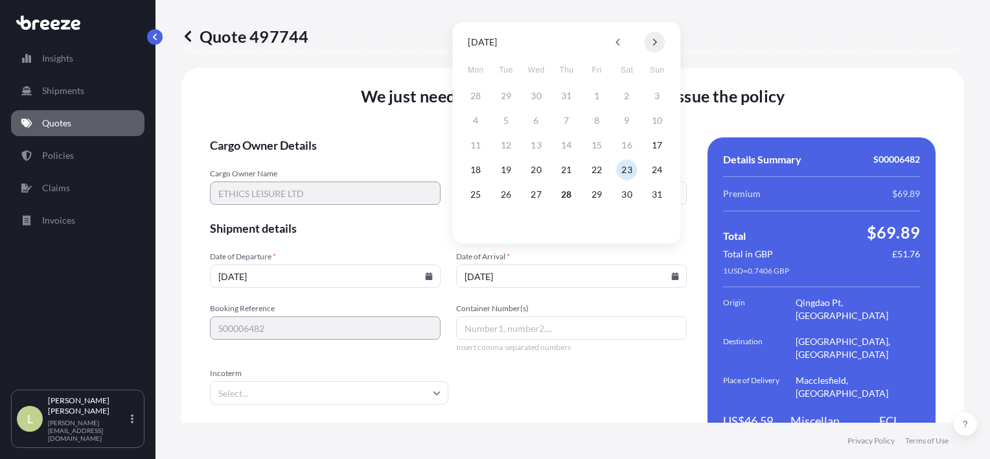
click at [652, 38] on icon at bounding box center [654, 42] width 5 height 8
click at [565, 166] on button "23" at bounding box center [566, 169] width 21 height 21
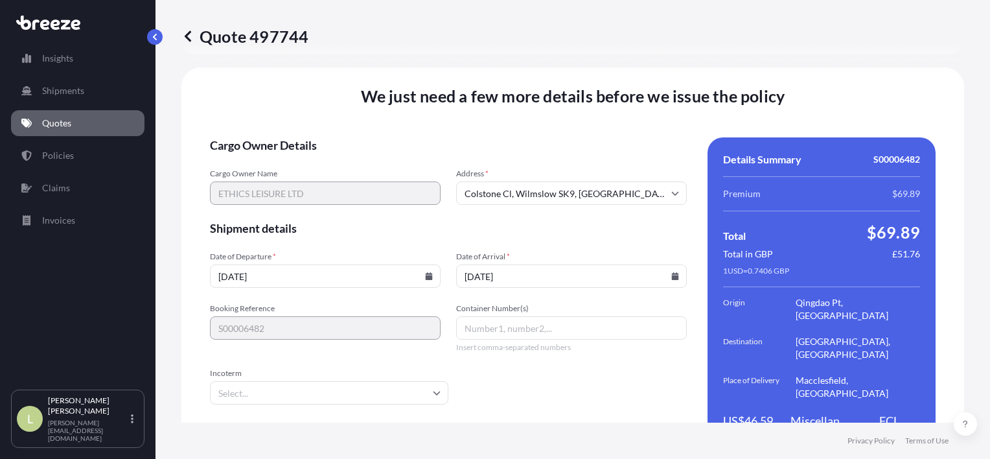
type input "[DATE]"
click at [534, 316] on input "Container Number(s)" at bounding box center [571, 327] width 231 height 23
paste input "ONEU2817784"
type input "ONEU2817784"
click at [386, 381] on input "Incoterm" at bounding box center [329, 392] width 238 height 23
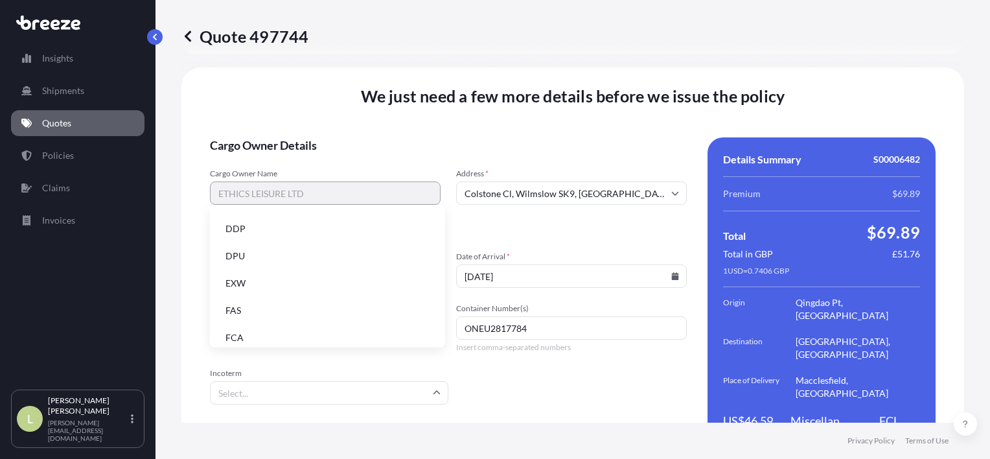
scroll to position [165, 0]
click at [293, 332] on li "FOB" at bounding box center [327, 329] width 225 height 25
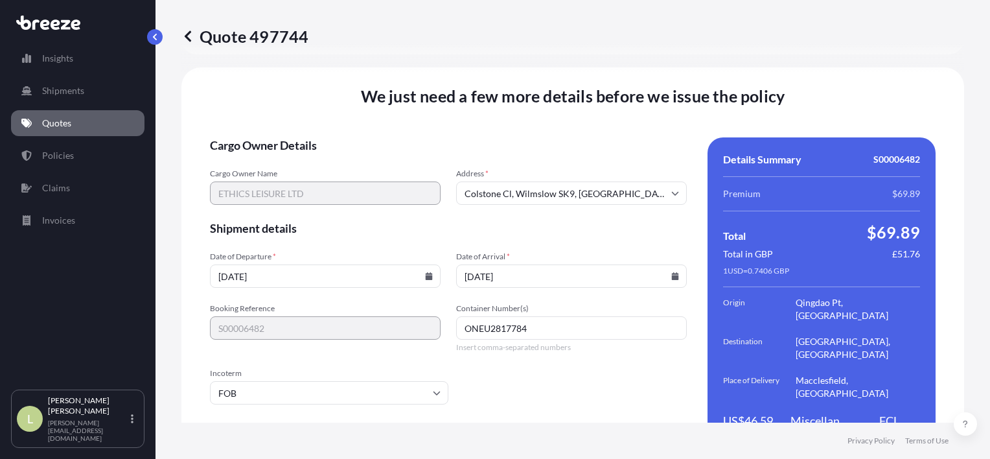
click at [620, 181] on input "Colstone Cl, Wilmslow SK9, [GEOGRAPHIC_DATA]" at bounding box center [571, 192] width 231 height 23
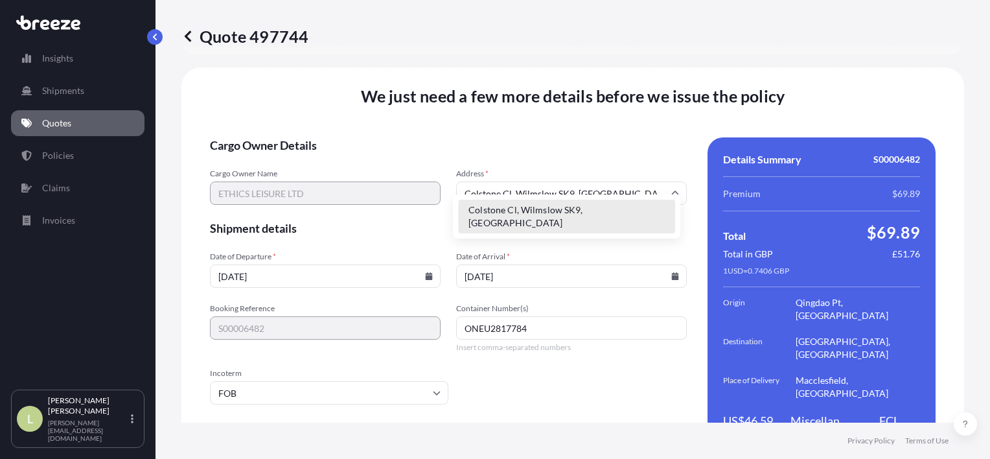
click at [620, 181] on input "Colstone Cl, Wilmslow SK9, [GEOGRAPHIC_DATA]" at bounding box center [571, 192] width 231 height 23
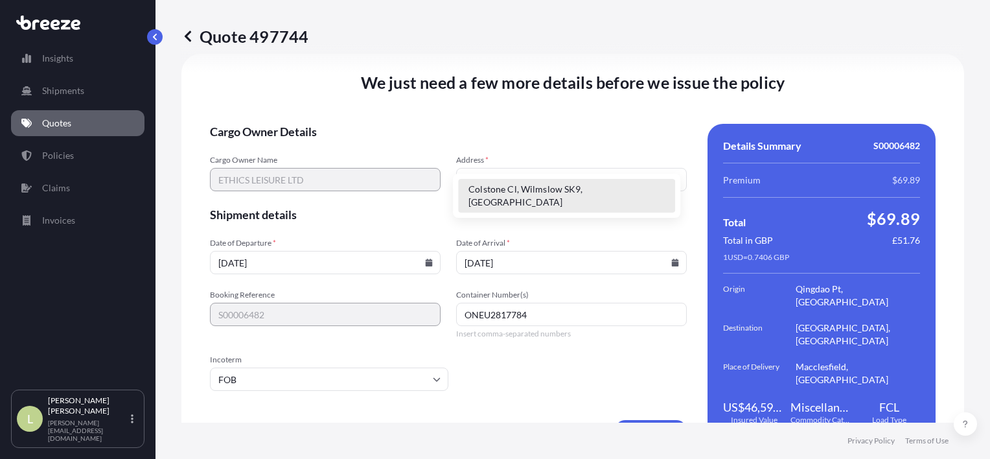
scroll to position [1699, 0]
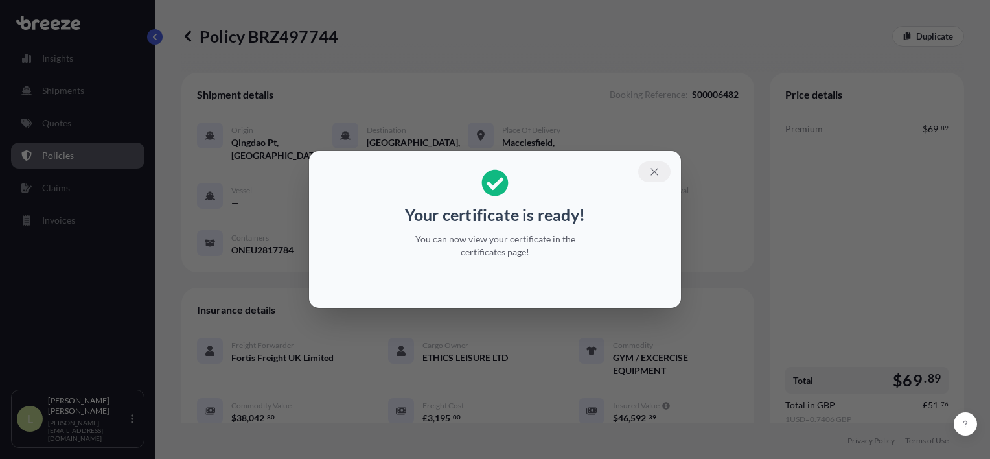
click at [659, 172] on icon "button" at bounding box center [654, 172] width 12 height 12
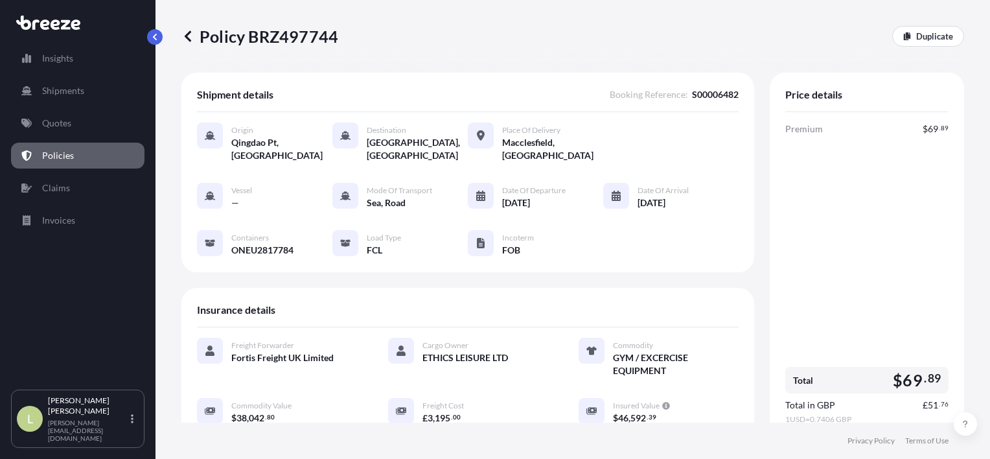
click at [67, 158] on p "Policies" at bounding box center [58, 155] width 32 height 13
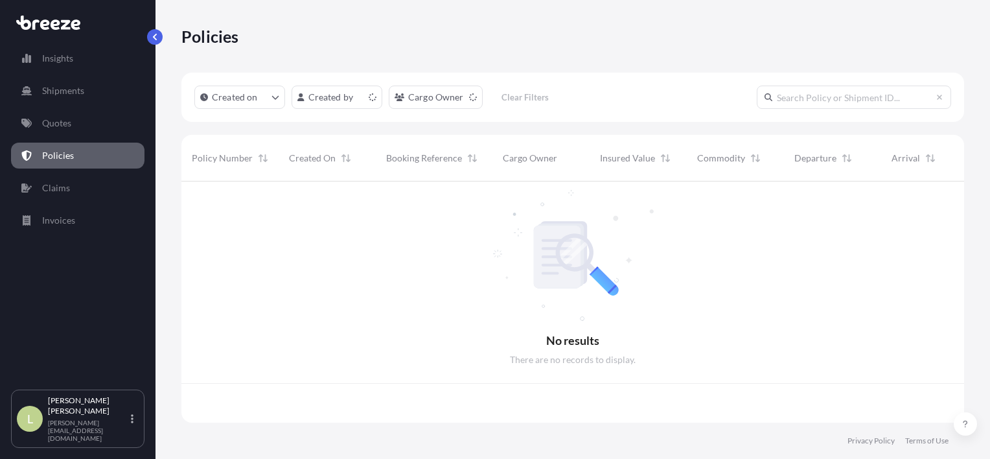
scroll to position [238, 772]
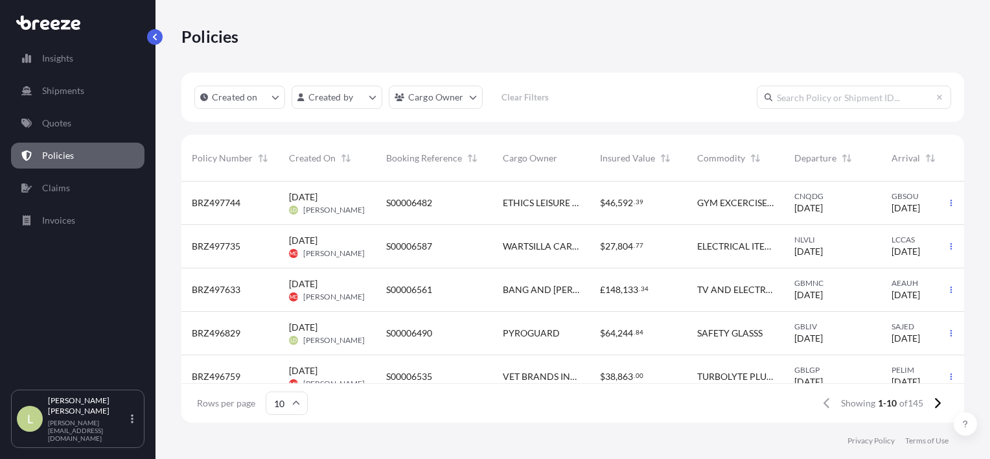
click at [651, 207] on div "$ 46 , 592 . 39" at bounding box center [638, 202] width 76 height 13
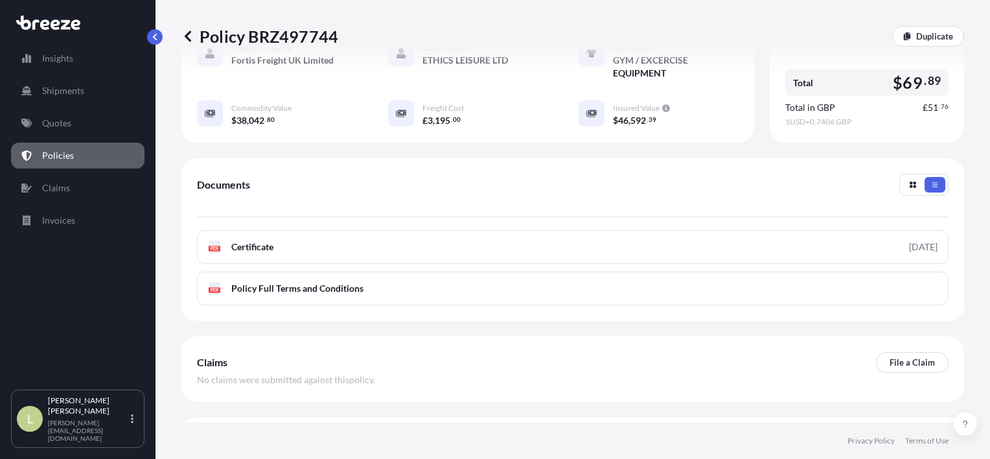
scroll to position [332, 0]
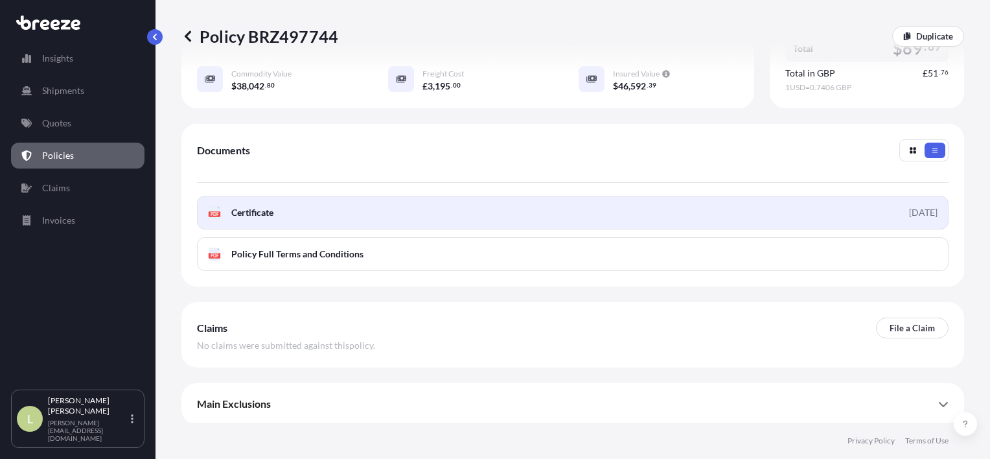
click at [257, 206] on span "Certificate" at bounding box center [252, 212] width 42 height 13
